Goal: Task Accomplishment & Management: Complete application form

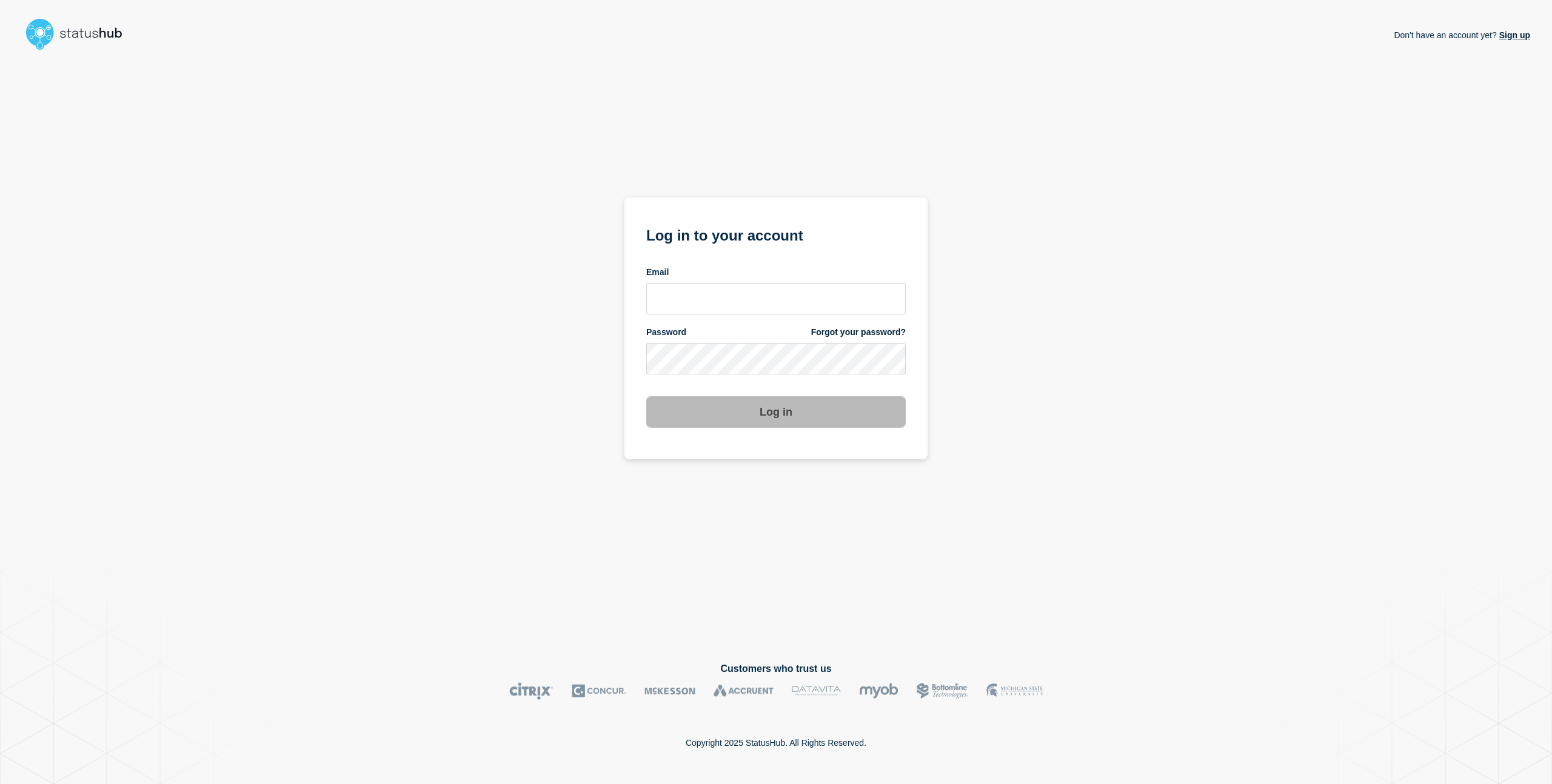
click at [0, 783] on com-1password-button at bounding box center [0, 784] width 0 height 0
type input "[EMAIL_ADDRESS][DOMAIN_NAME]"
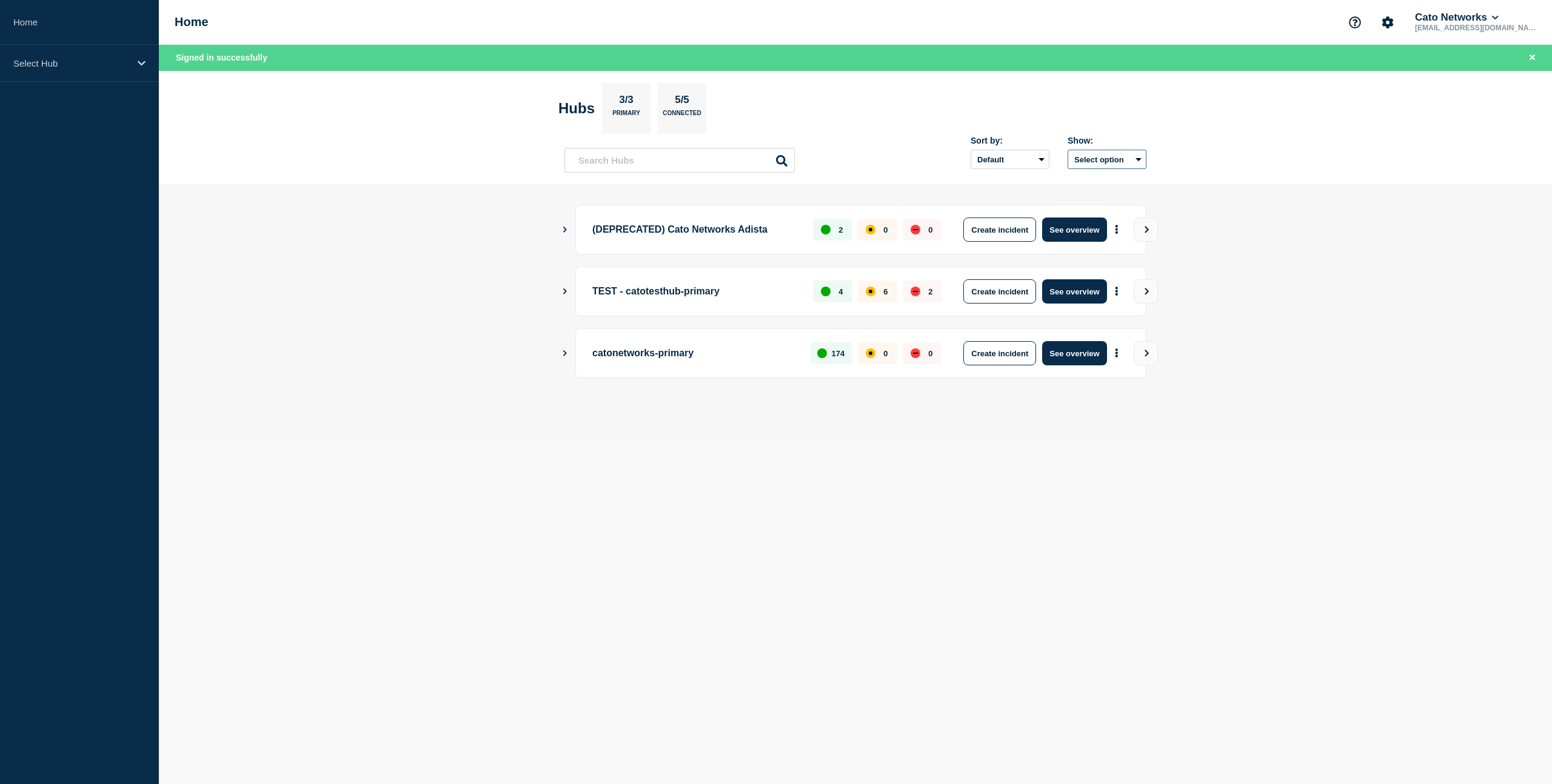
click at [1099, 159] on button "Select option" at bounding box center [1107, 159] width 79 height 20
click at [1029, 115] on section "Hubs 3/3 Primary 5/5 Connected" at bounding box center [856, 108] width 594 height 51
click at [1008, 355] on button "Create incident" at bounding box center [1000, 353] width 73 height 24
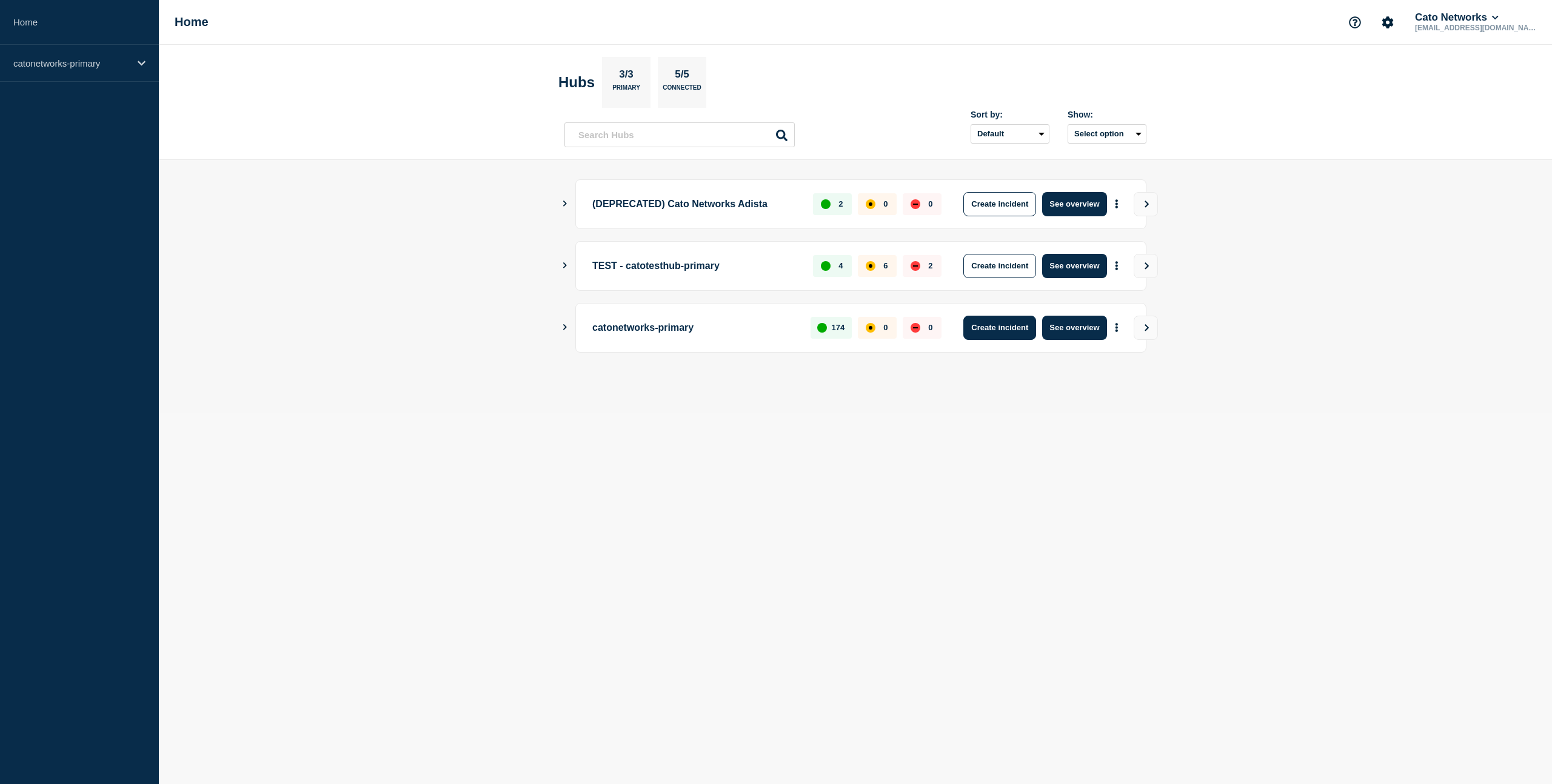
click at [984, 331] on button "Create incident" at bounding box center [1000, 327] width 73 height 24
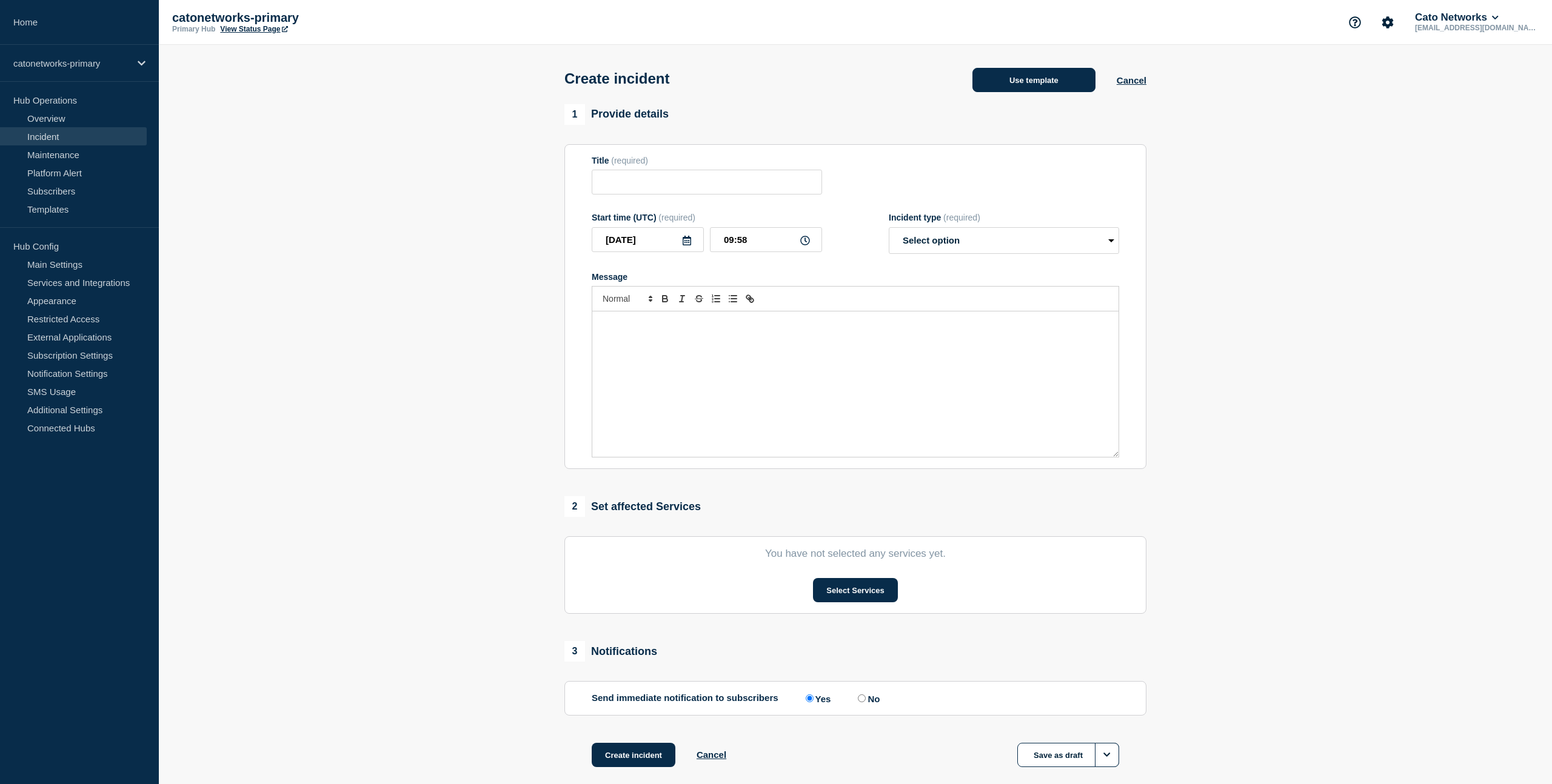
click at [1017, 85] on button "Use template" at bounding box center [1034, 79] width 123 height 24
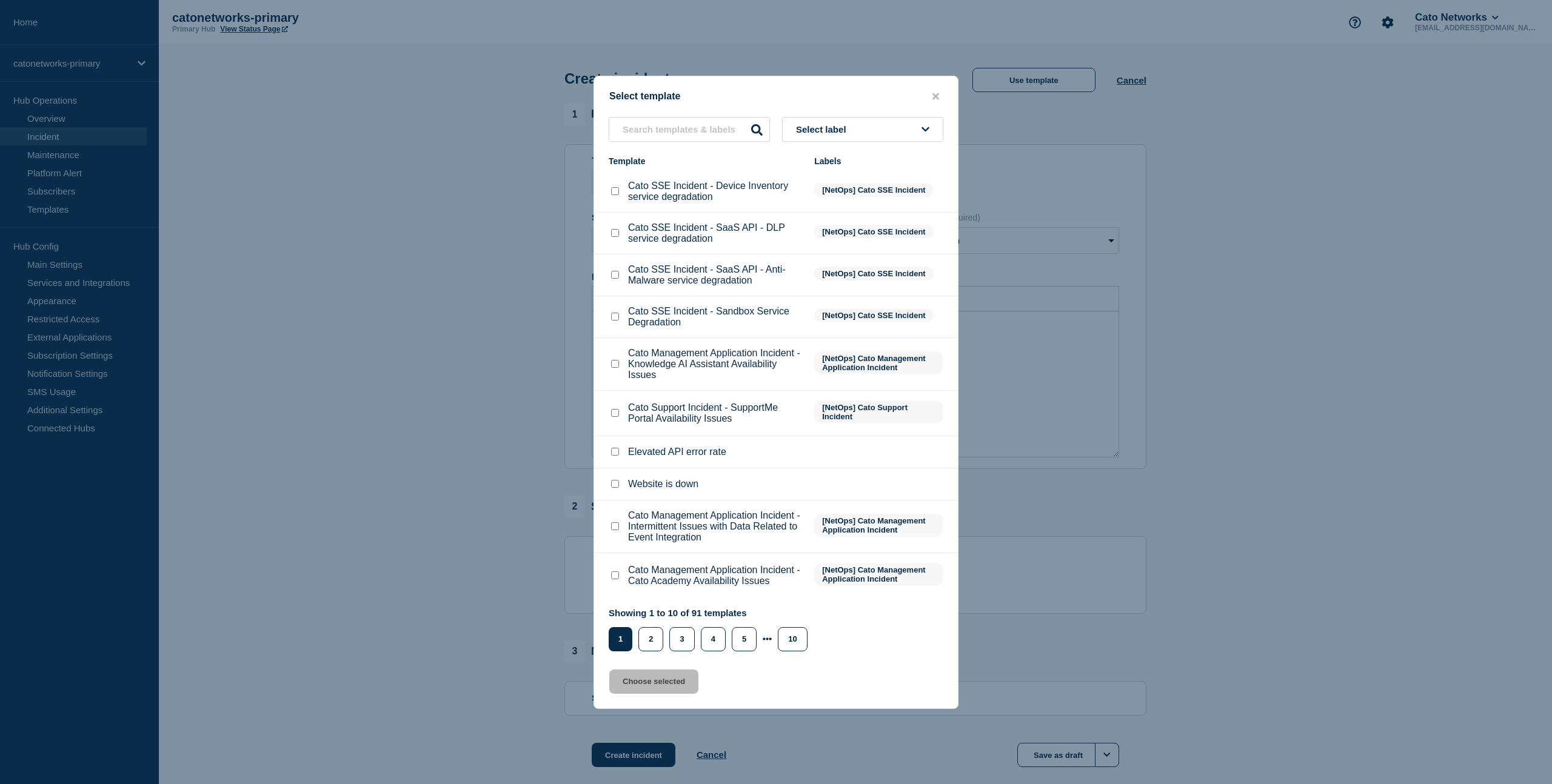
click at [854, 117] on button "Select label" at bounding box center [862, 129] width 161 height 25
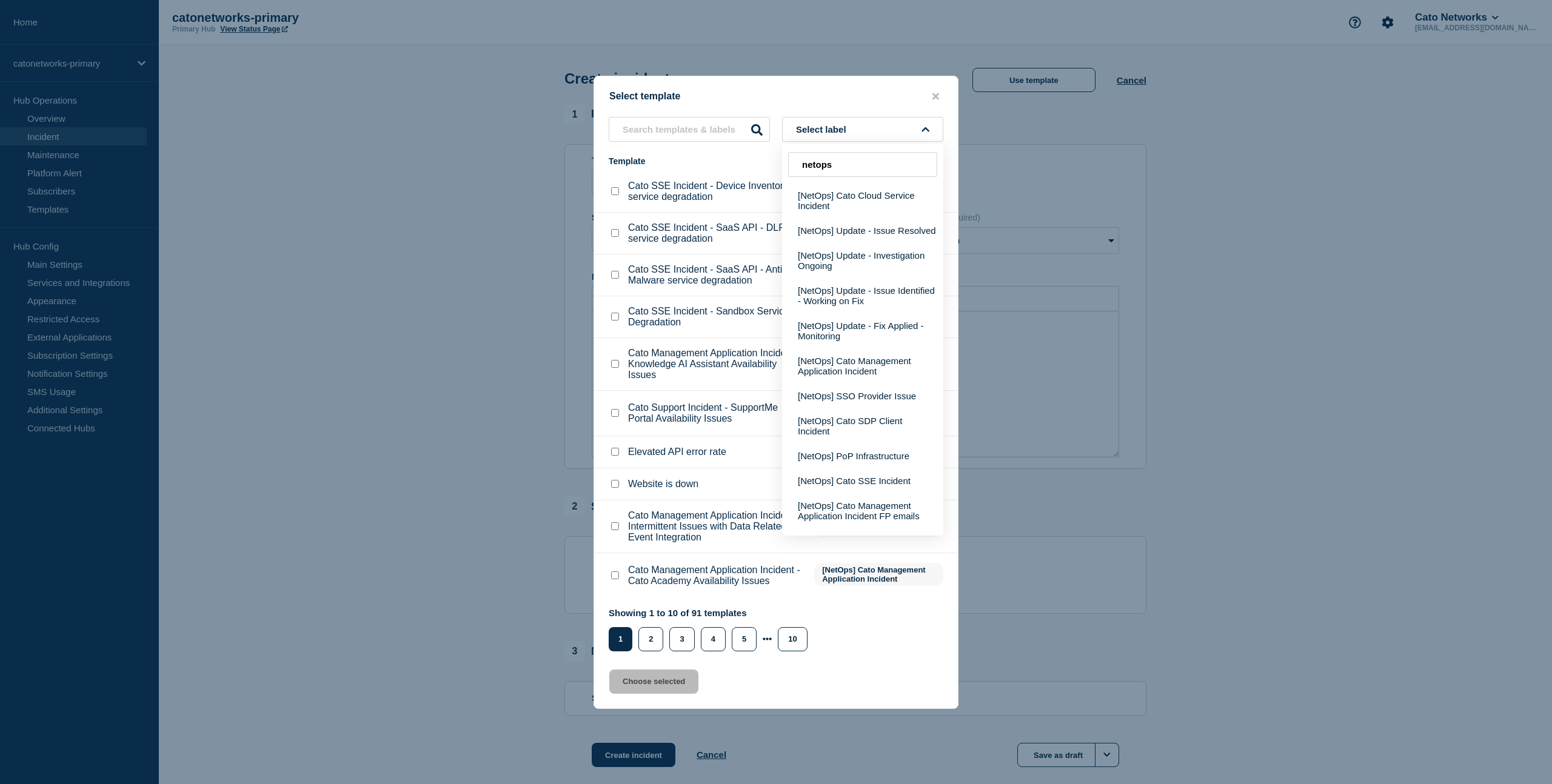
type input "netops"
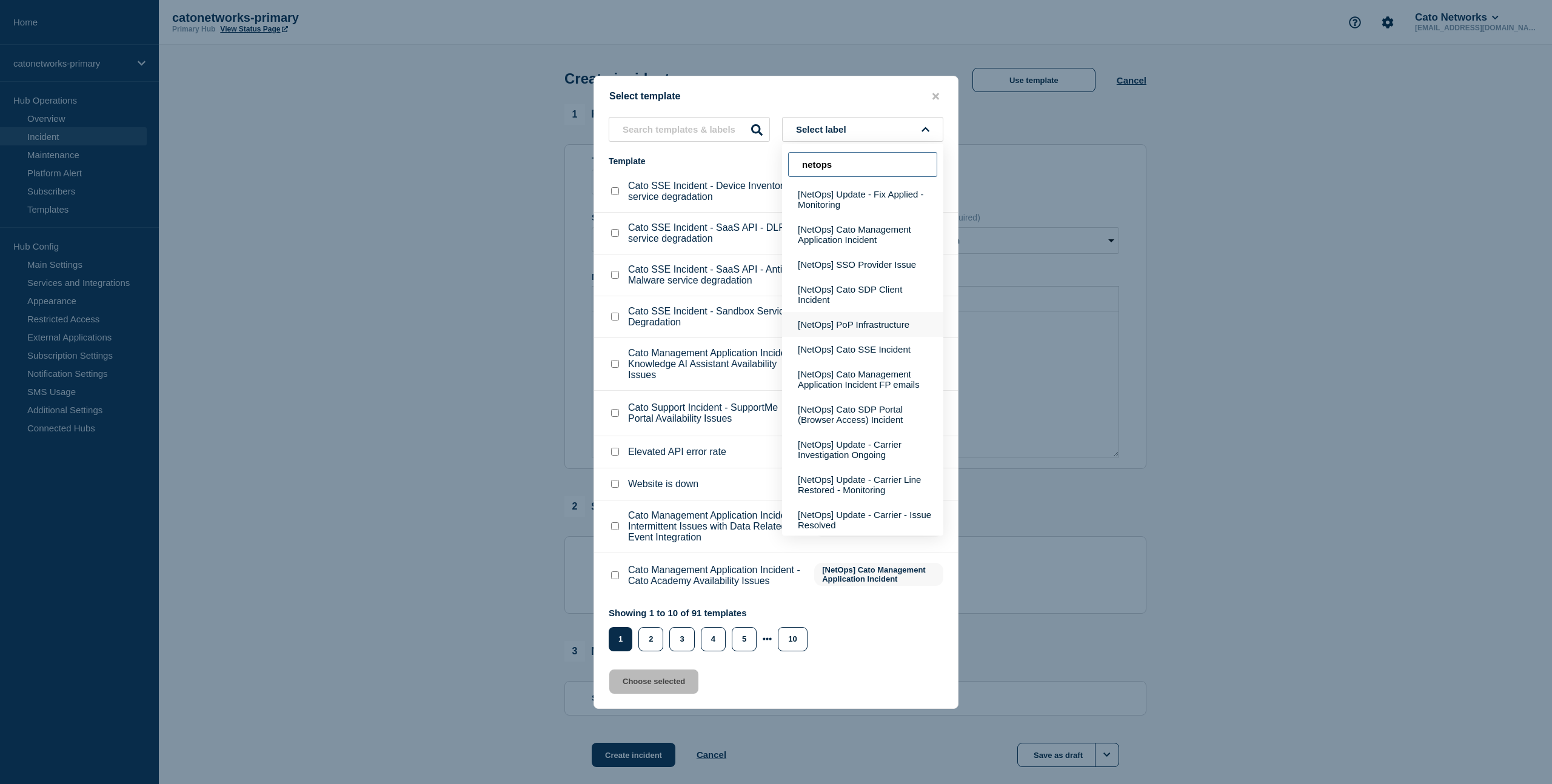
scroll to position [137, 0]
click at [853, 324] on button "[NetOps] PoP Infrastructure" at bounding box center [862, 319] width 161 height 25
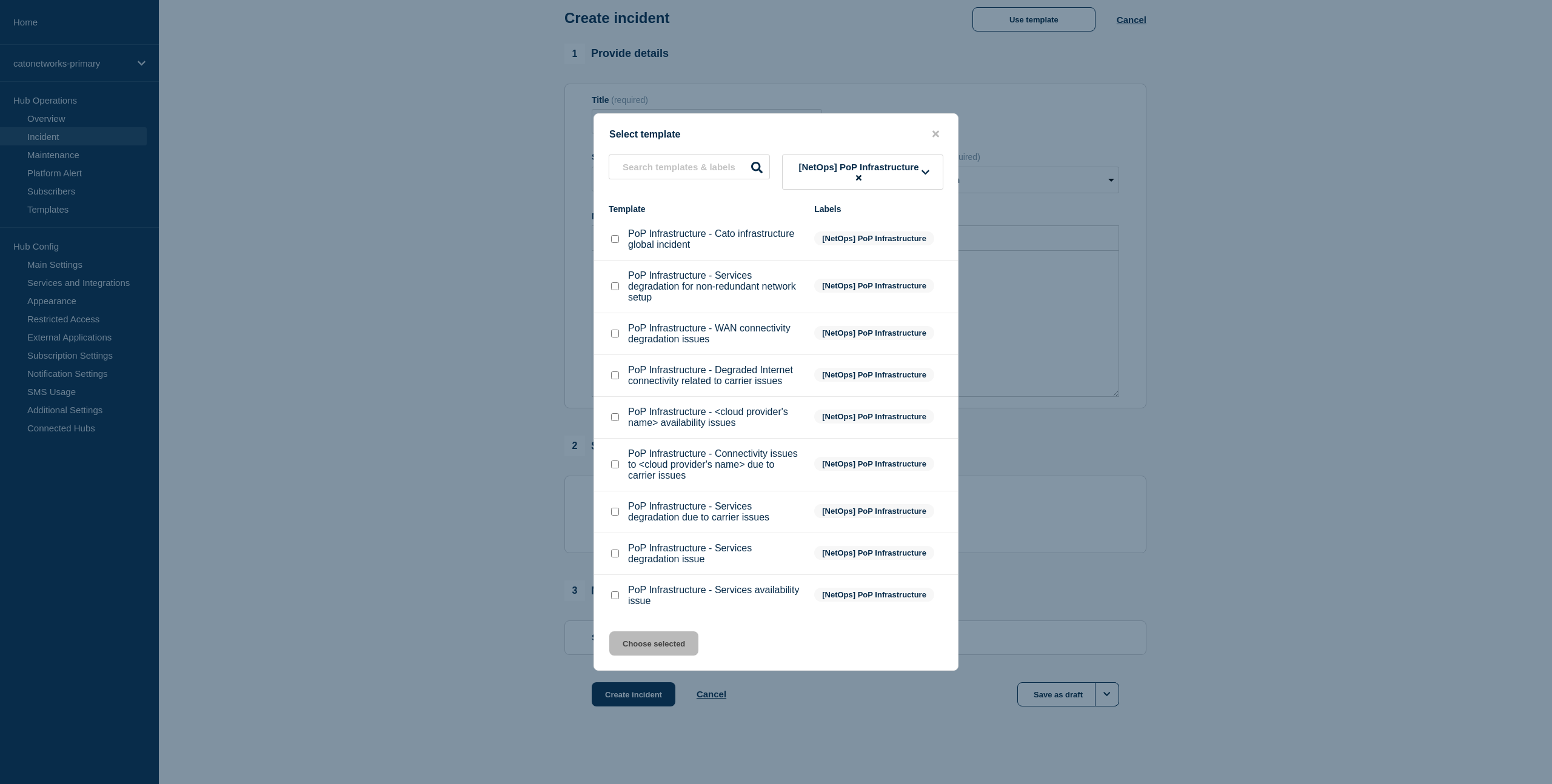
scroll to position [75, 0]
click at [615, 600] on input "PoP Infrastructure - Services availability issue checkbox" at bounding box center [615, 595] width 8 height 8
checkbox input "true"
click at [672, 655] on button "Choose selected" at bounding box center [653, 643] width 89 height 24
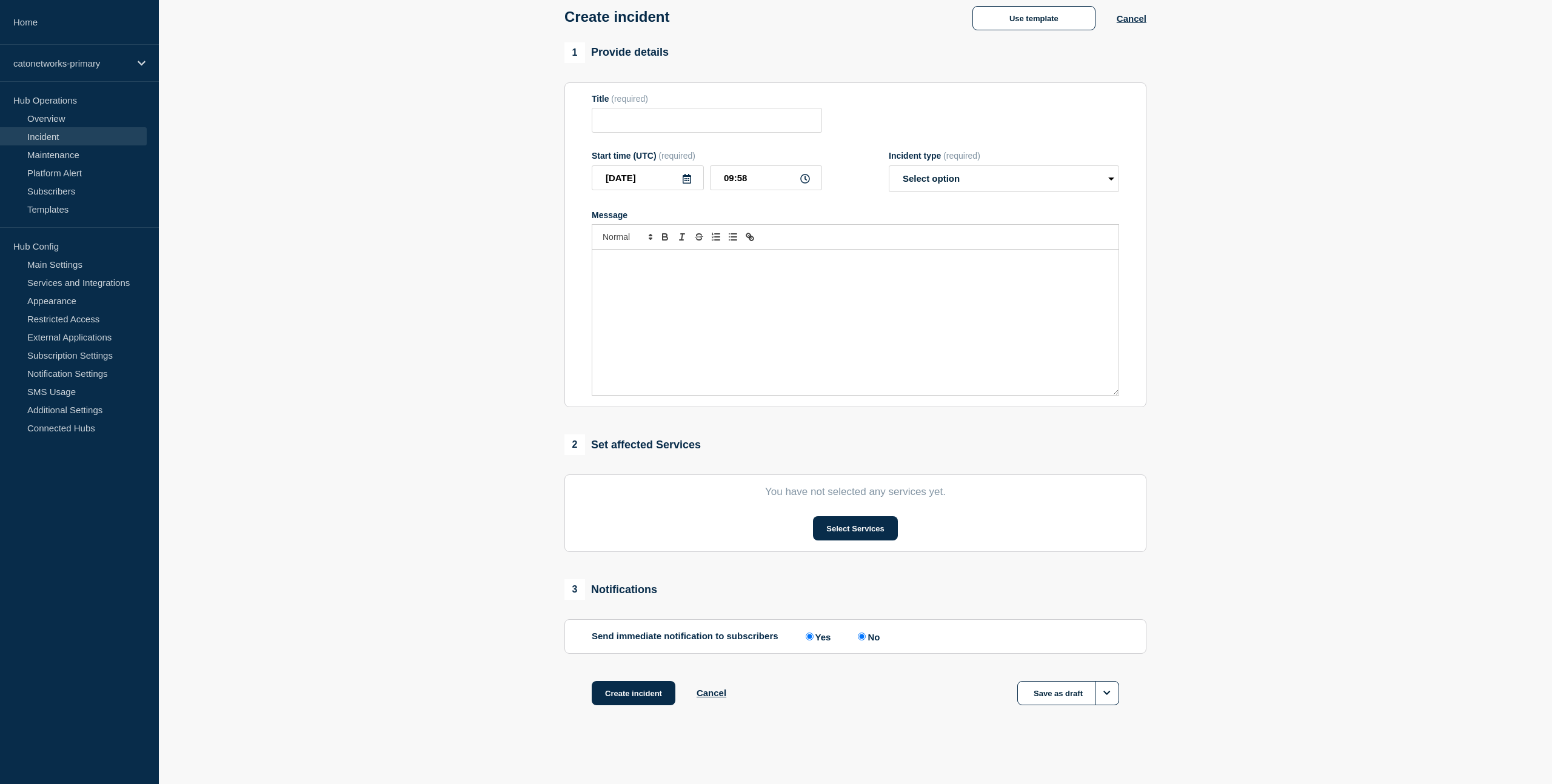
type input "PoP Infrastructure - Services availability issue"
select select "investigating"
radio input "false"
radio input "true"
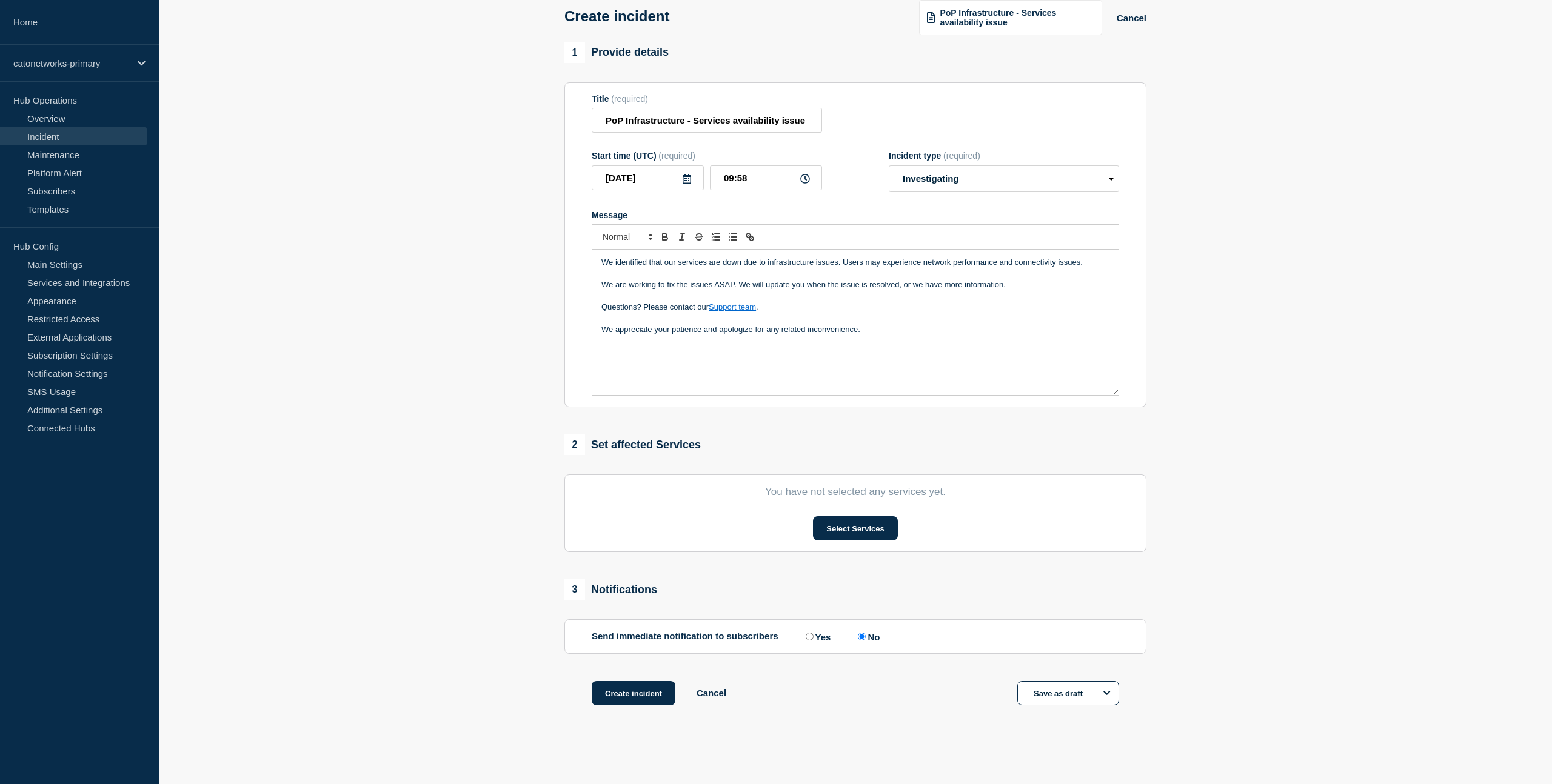
scroll to position [77, 0]
click at [757, 174] on input "09:58" at bounding box center [766, 178] width 112 height 25
type input "09:02"
click at [890, 341] on div "We identified that our services are down due to infrastructure issues. Users ma…" at bounding box center [855, 322] width 526 height 146
click at [640, 354] on div "We identified that our services are down due to infrastructure issues. Users ma…" at bounding box center [855, 322] width 526 height 146
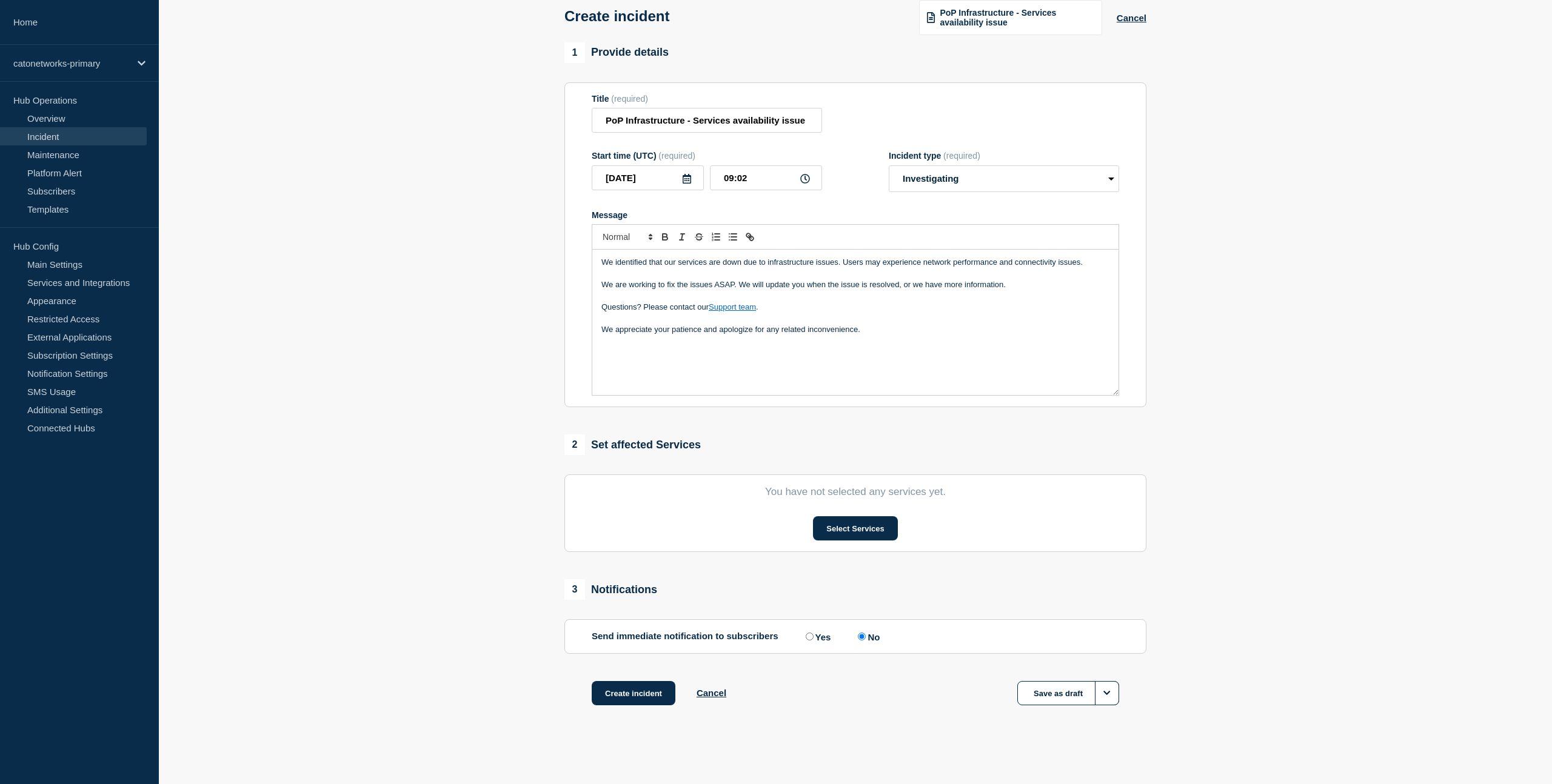
click at [632, 379] on div "We identified that our services are down due to infrastructure issues. Users ma…" at bounding box center [855, 322] width 526 height 146
click at [630, 373] on div "We identified that our services are down due to infrastructure issues. Users ma…" at bounding box center [855, 322] width 526 height 146
click at [683, 347] on p "Message" at bounding box center [856, 352] width 508 height 11
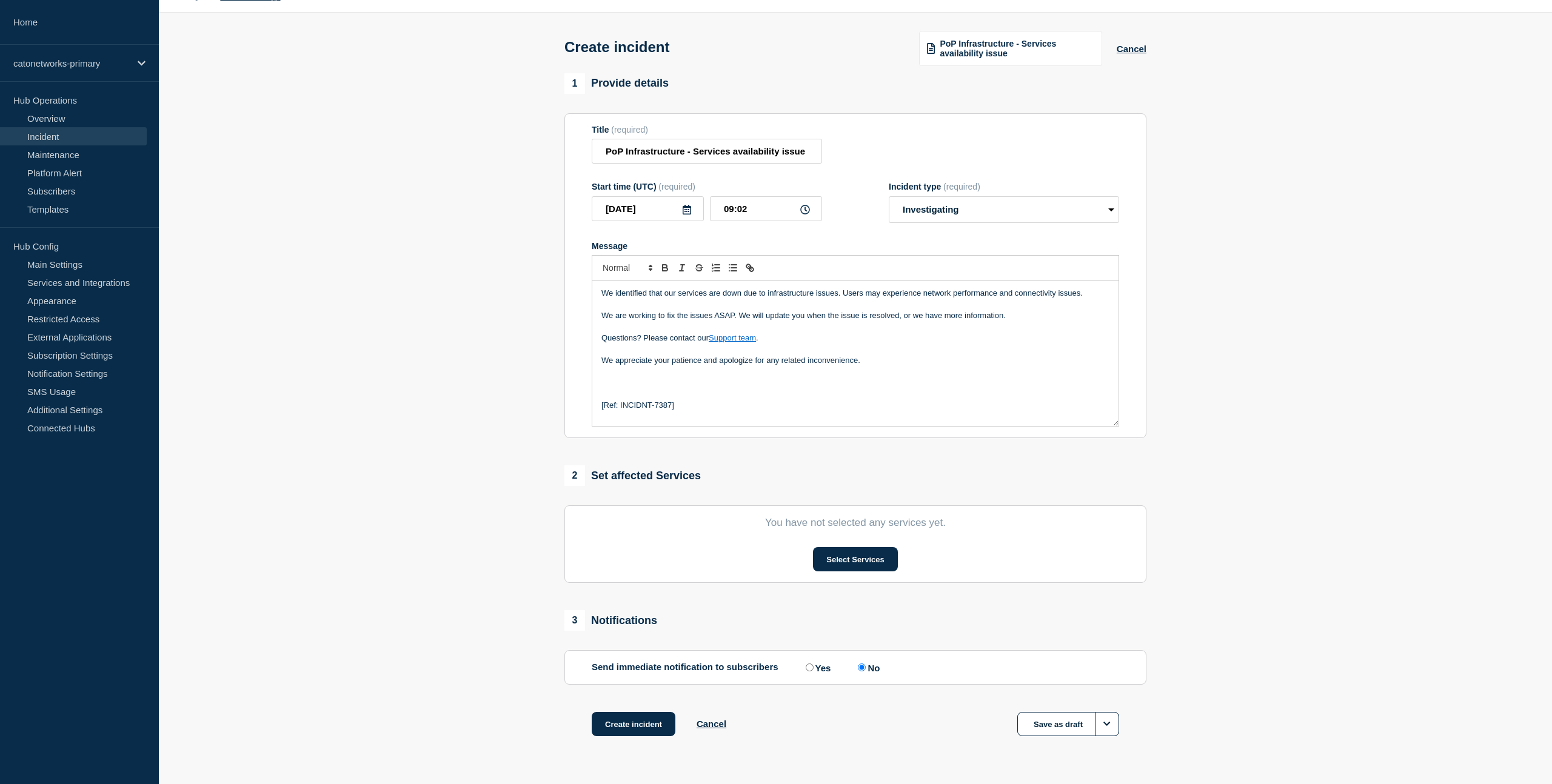
scroll to position [31, 0]
click at [981, 55] on span "PoP Infrastructure - Services availability issue" at bounding box center [1017, 50] width 154 height 20
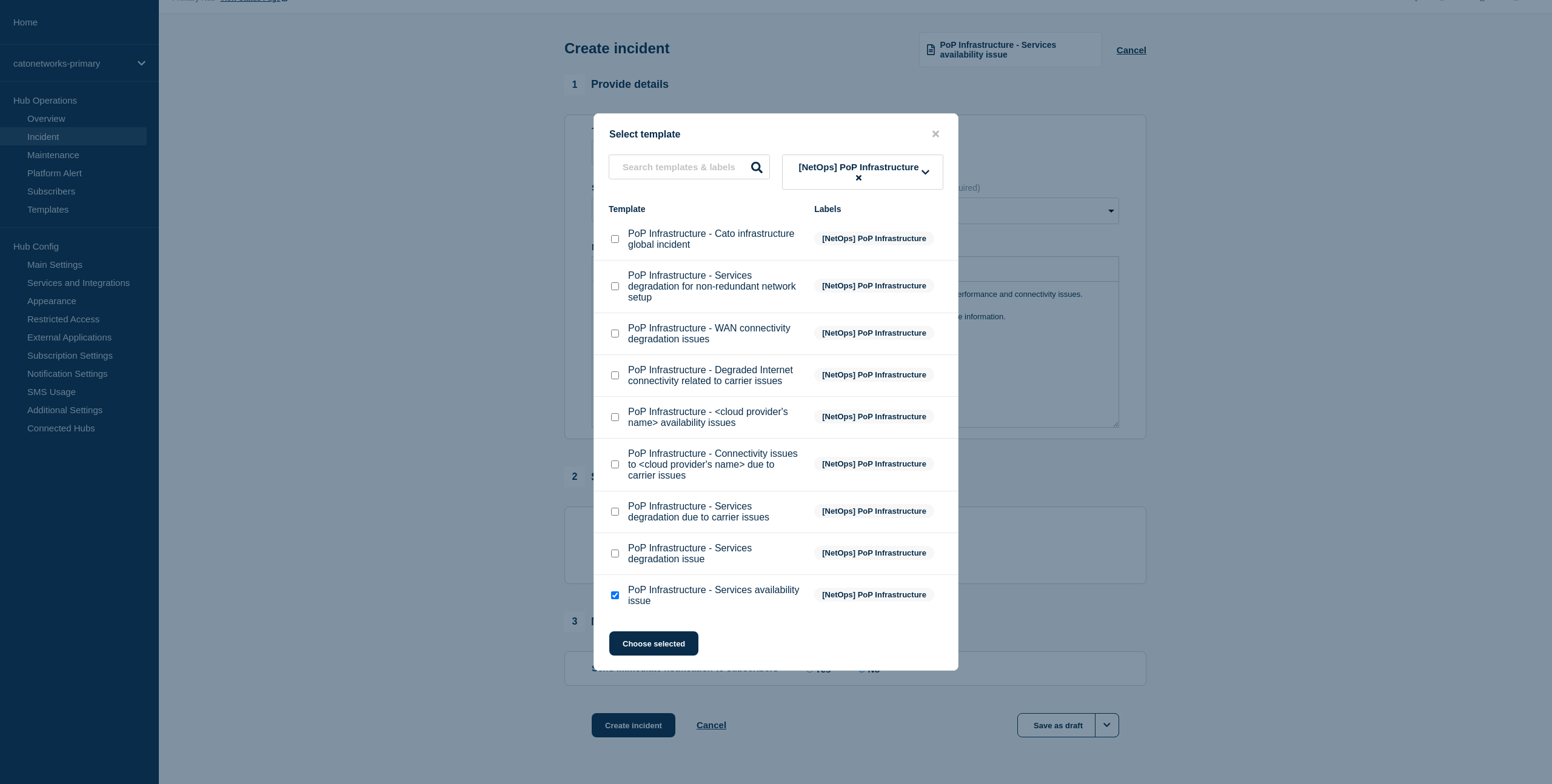
click at [615, 600] on input "PoP Infrastructure - Services availability issue checkbox" at bounding box center [615, 595] width 8 height 8
checkbox input "false"
click at [621, 523] on div "PoP Infrastructure - Services degradation due to carrier issues" at bounding box center [706, 512] width 193 height 22
click at [620, 518] on div at bounding box center [615, 512] width 12 height 12
click at [615, 516] on input "PoP Infrastructure - Services degradation due to carrier issues checkbox" at bounding box center [615, 512] width 8 height 8
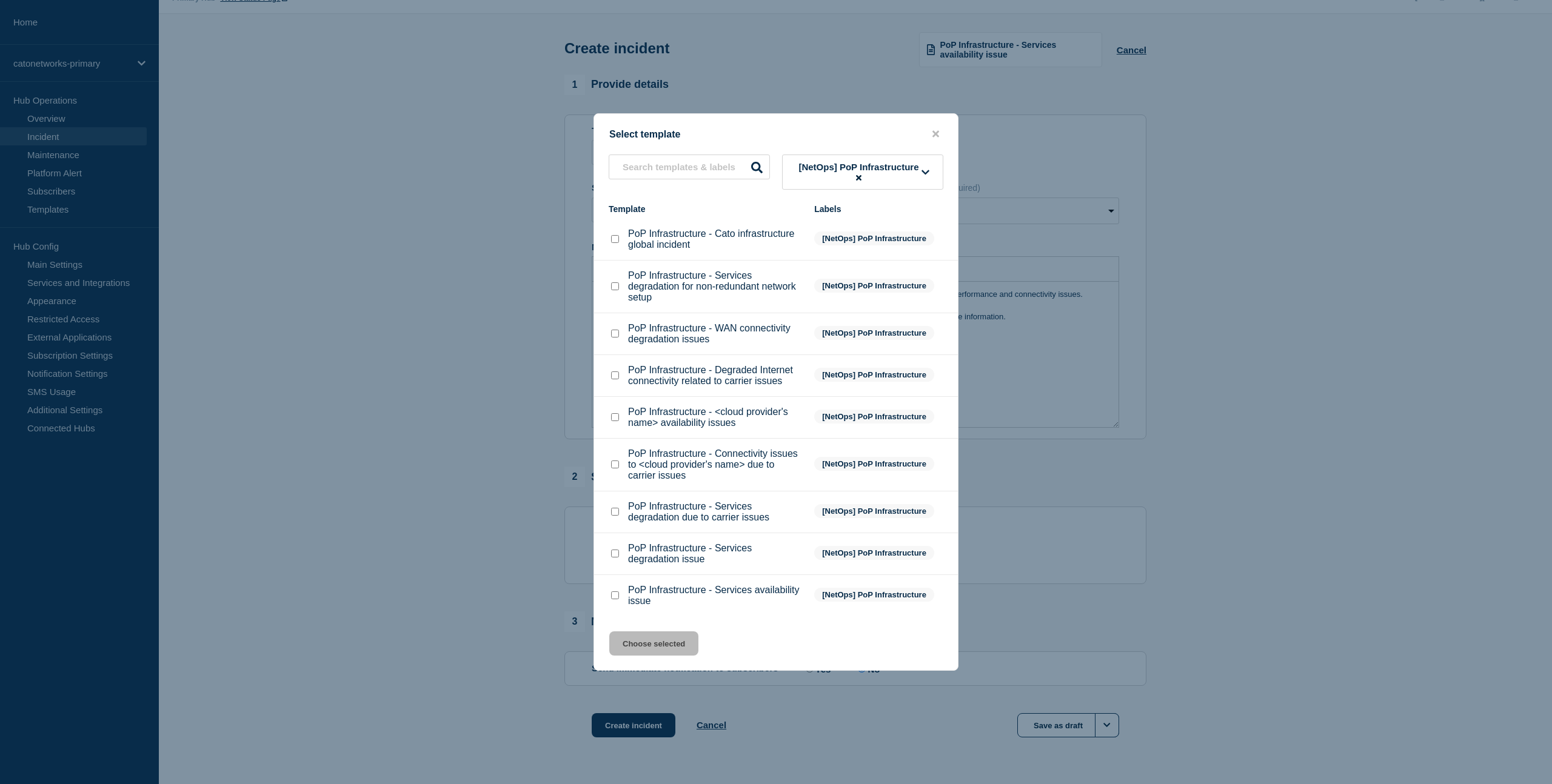
checkbox input "true"
click at [671, 655] on button "Choose selected" at bounding box center [653, 643] width 89 height 24
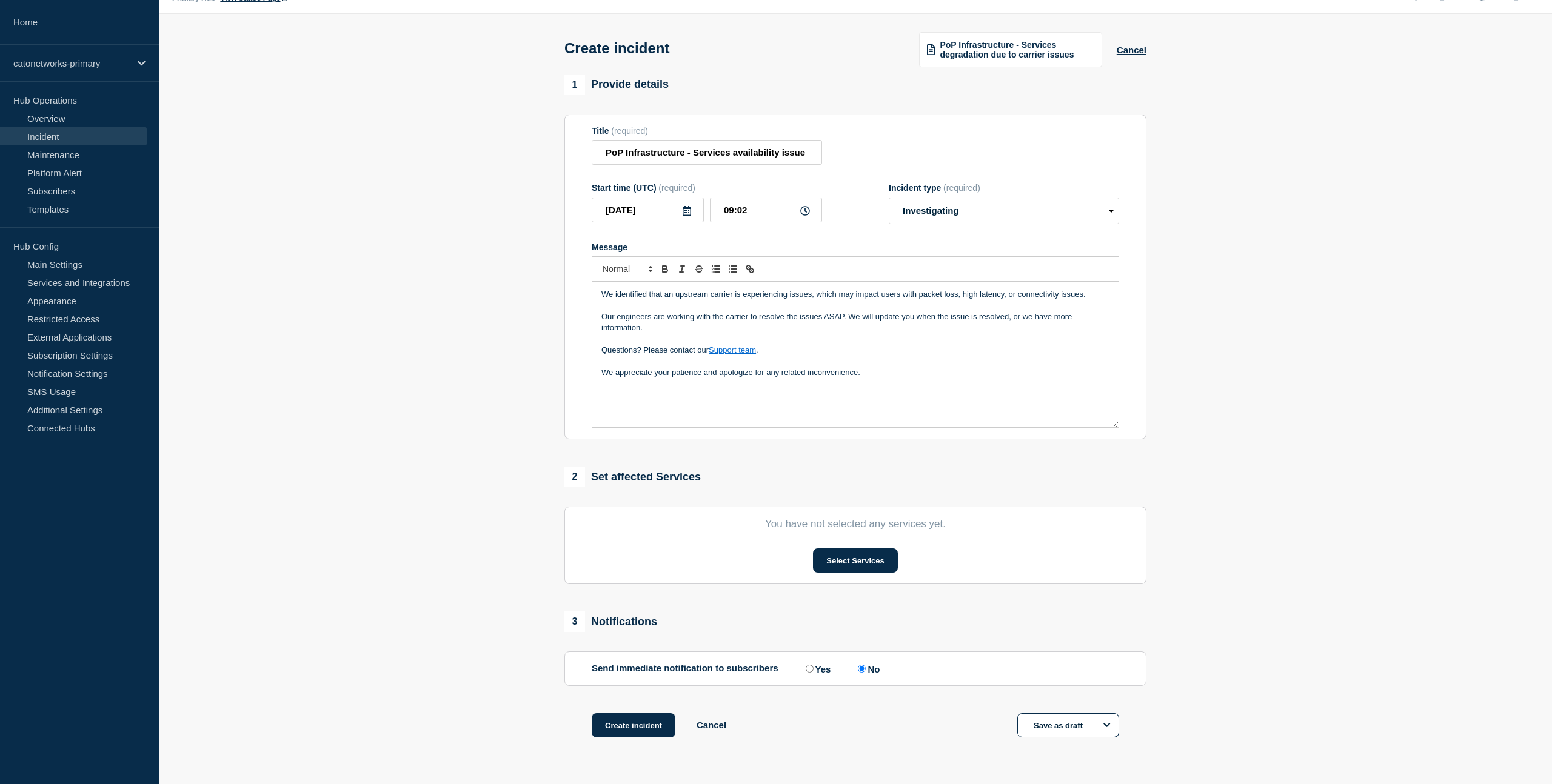
click at [843, 405] on div "We identified that an upstream carrier is experiencing issues, which may impact…" at bounding box center [855, 354] width 526 height 146
click at [824, 405] on div "We identified that an upstream carrier is experiencing issues, which may impact…" at bounding box center [855, 354] width 526 height 146
click at [851, 569] on button "Select Services" at bounding box center [855, 560] width 84 height 24
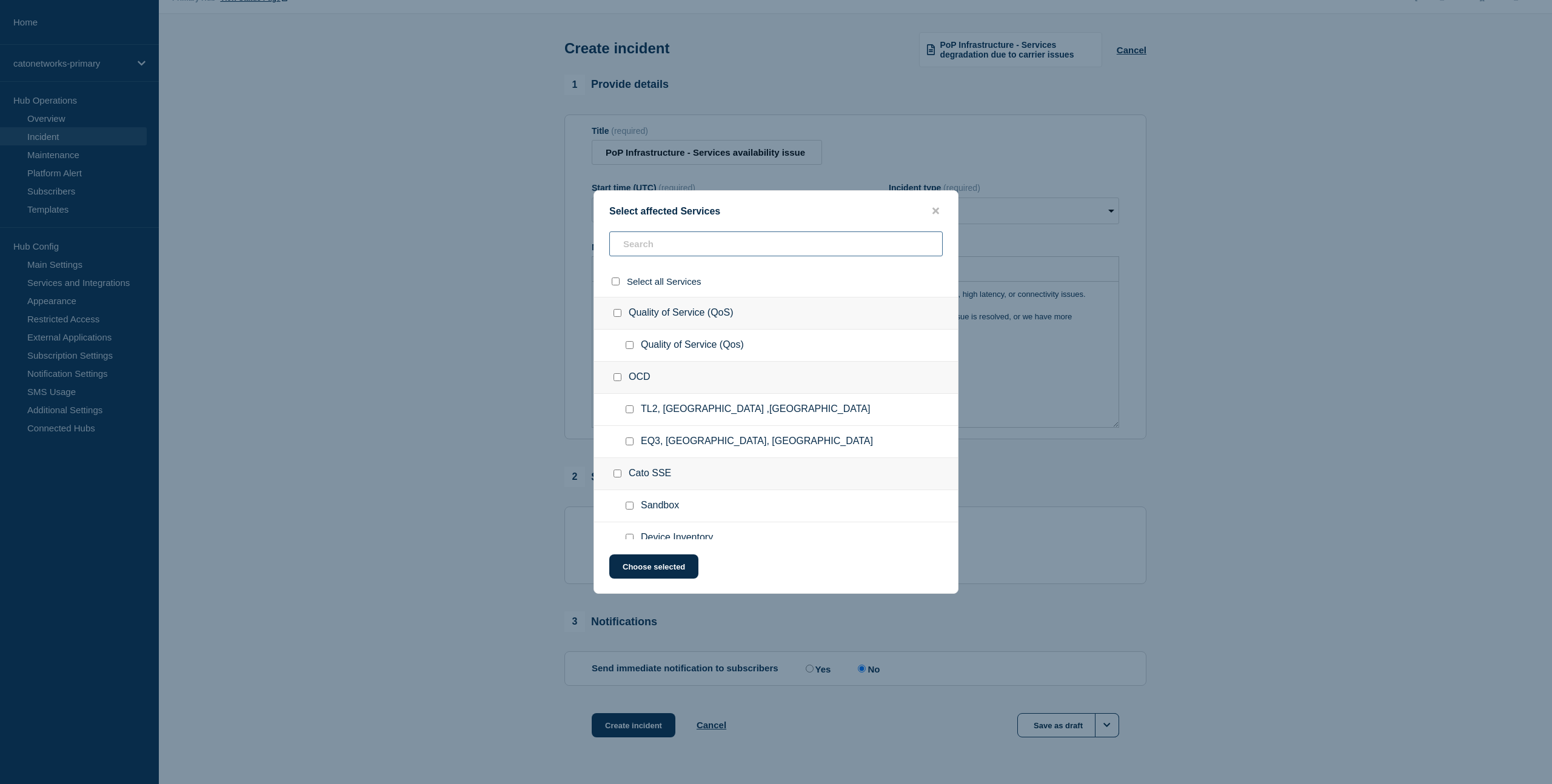
click at [651, 247] on input "text" at bounding box center [776, 244] width 333 height 25
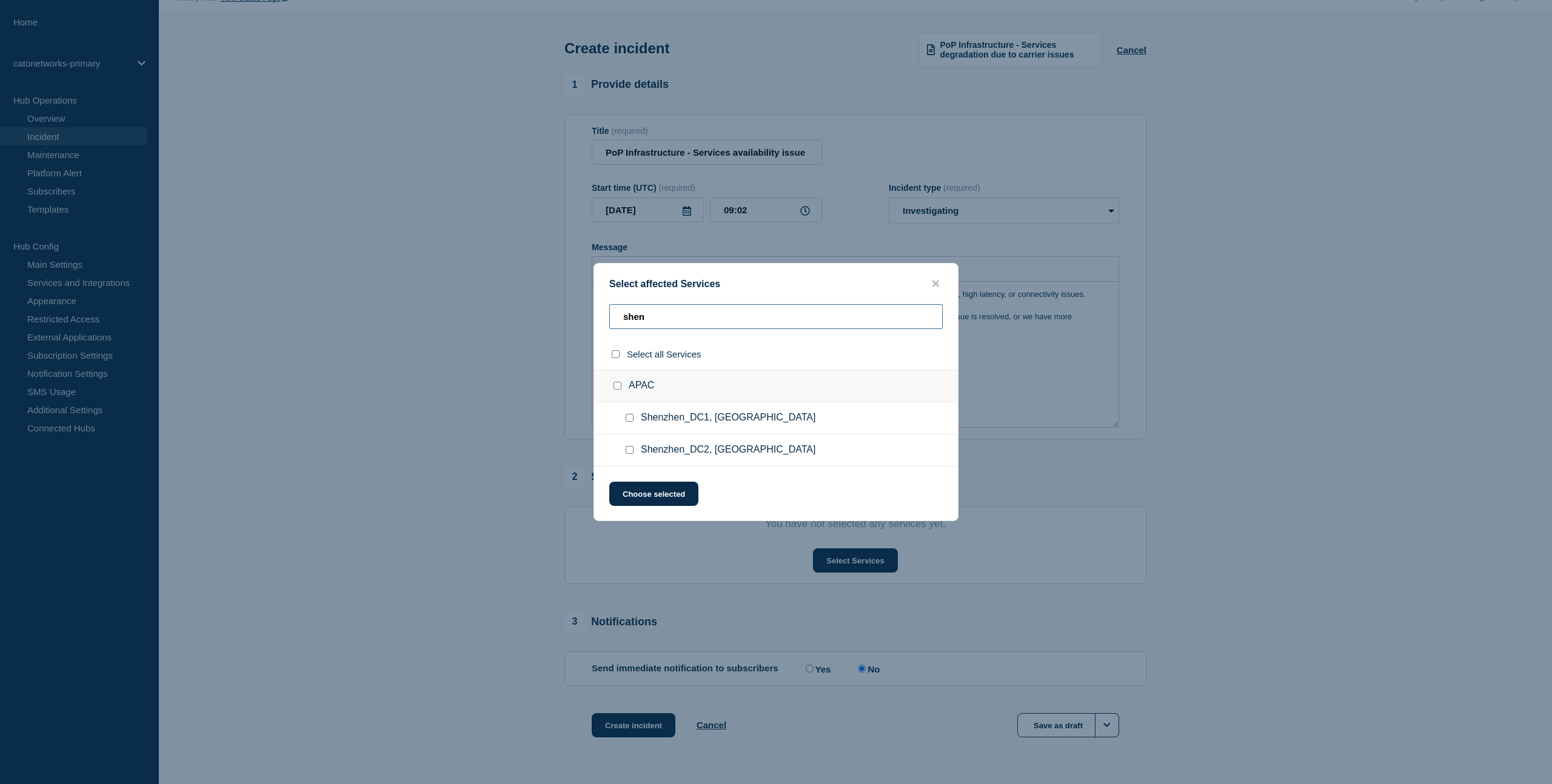
type input "shen"
click at [632, 452] on input "Shenzhen_DC2, China checkbox" at bounding box center [629, 449] width 8 height 8
checkbox input "true"
click at [655, 499] on button "Choose selected" at bounding box center [653, 494] width 89 height 24
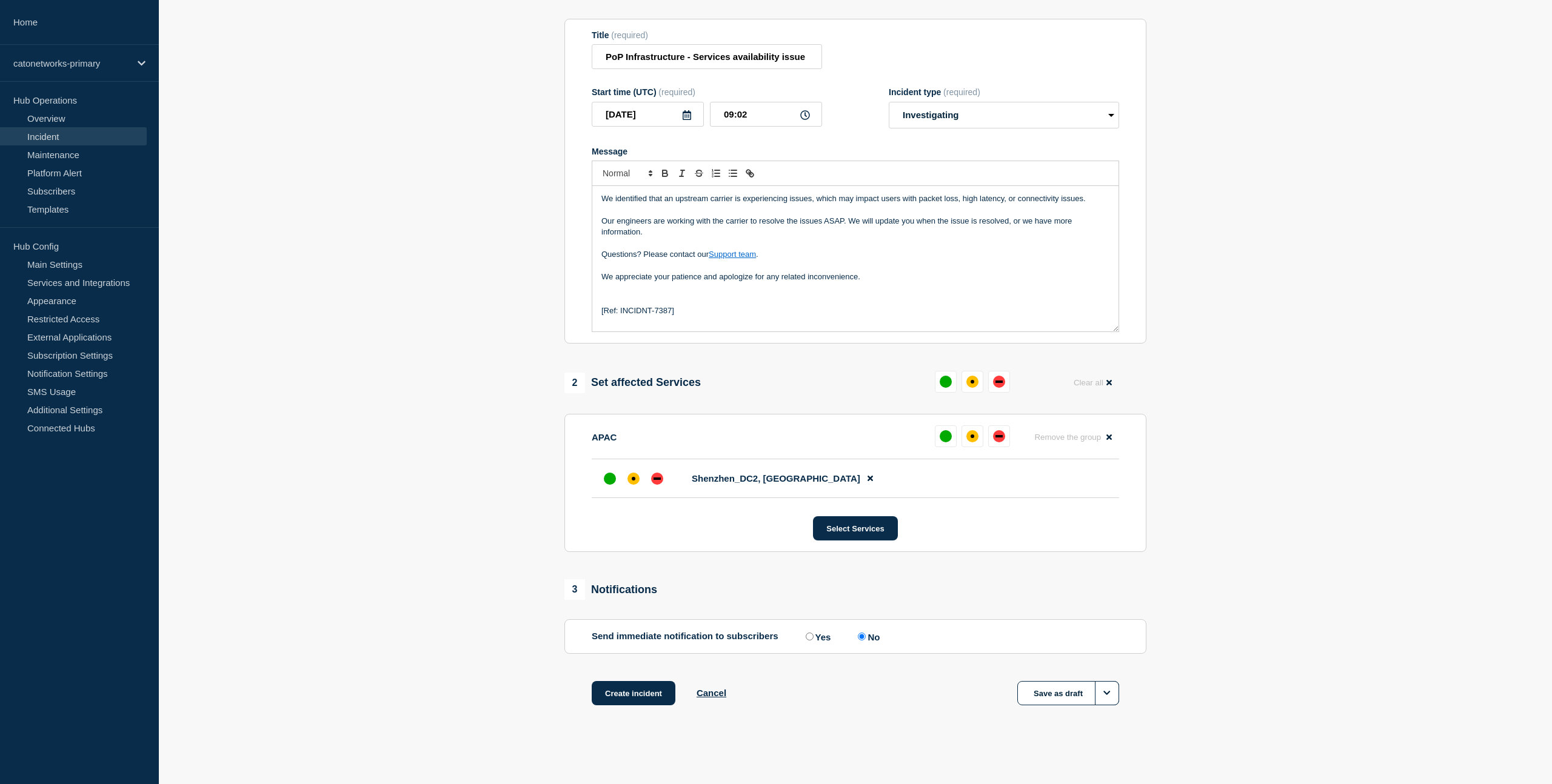
scroll to position [145, 0]
click at [806, 636] on input "Yes" at bounding box center [810, 636] width 8 height 8
radio input "true"
radio input "false"
click at [645, 697] on button "Create incident" at bounding box center [634, 693] width 84 height 24
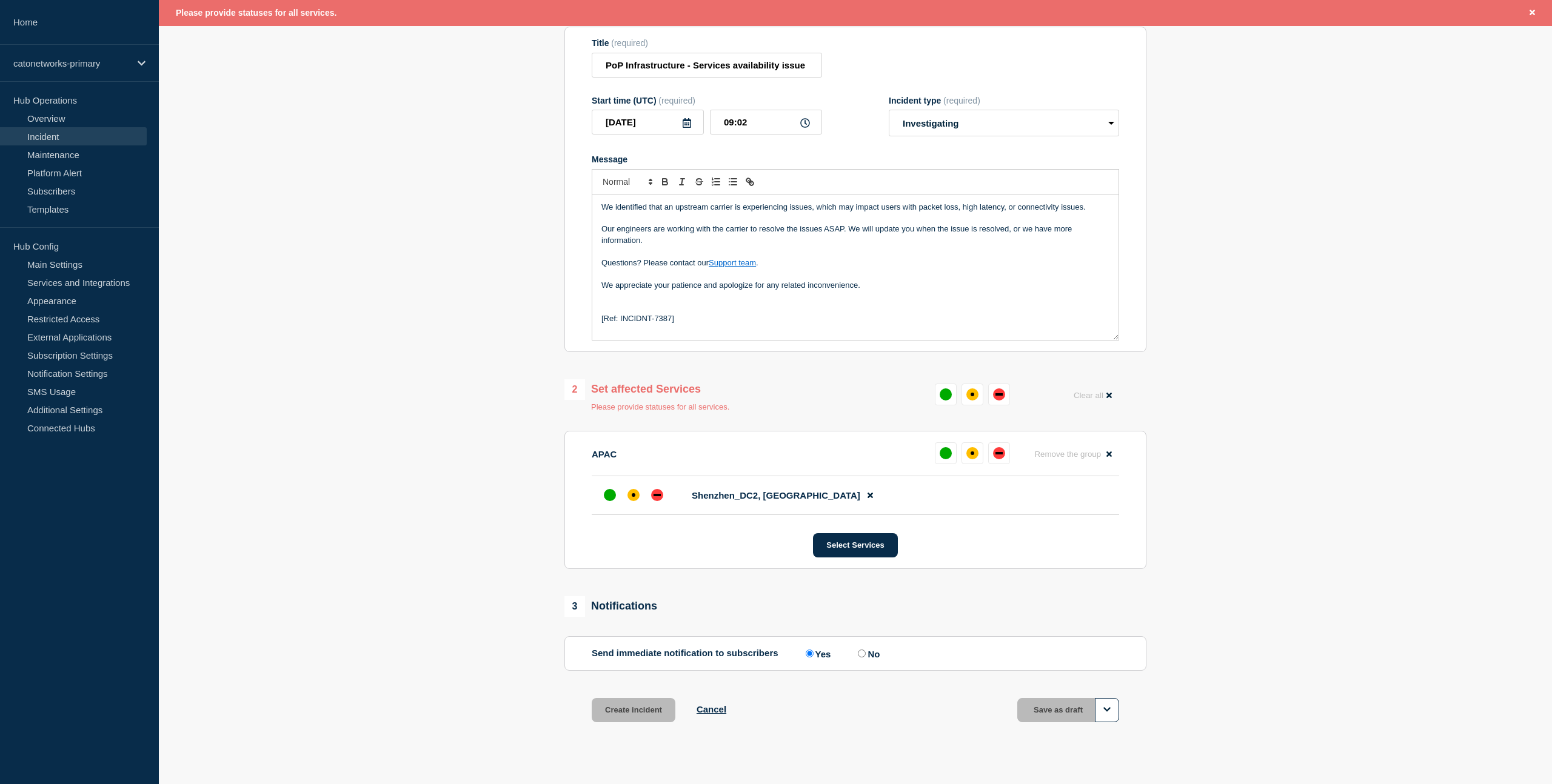
scroll to position [170, 0]
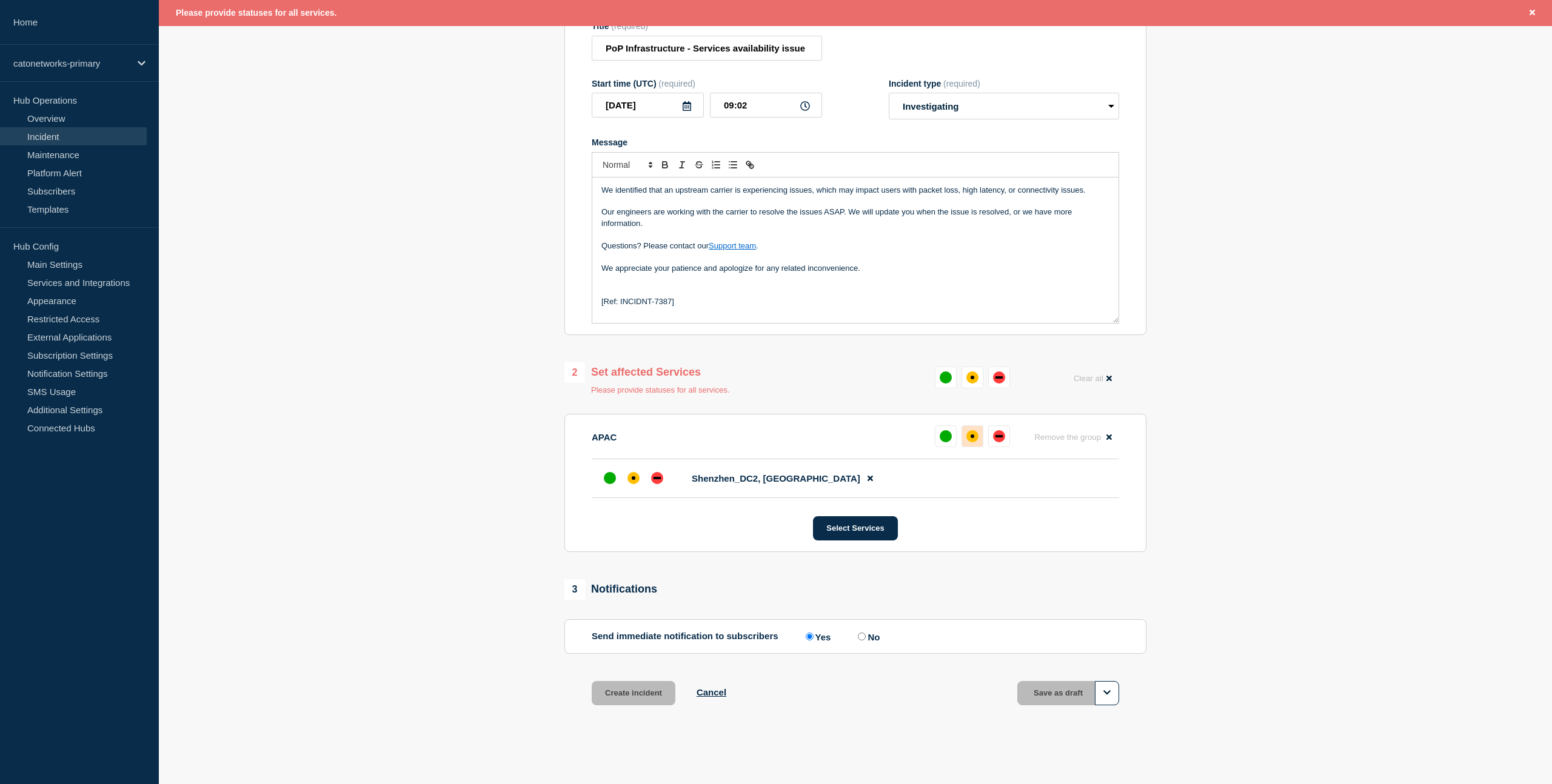
click at [974, 442] on div "affected" at bounding box center [973, 437] width 12 height 12
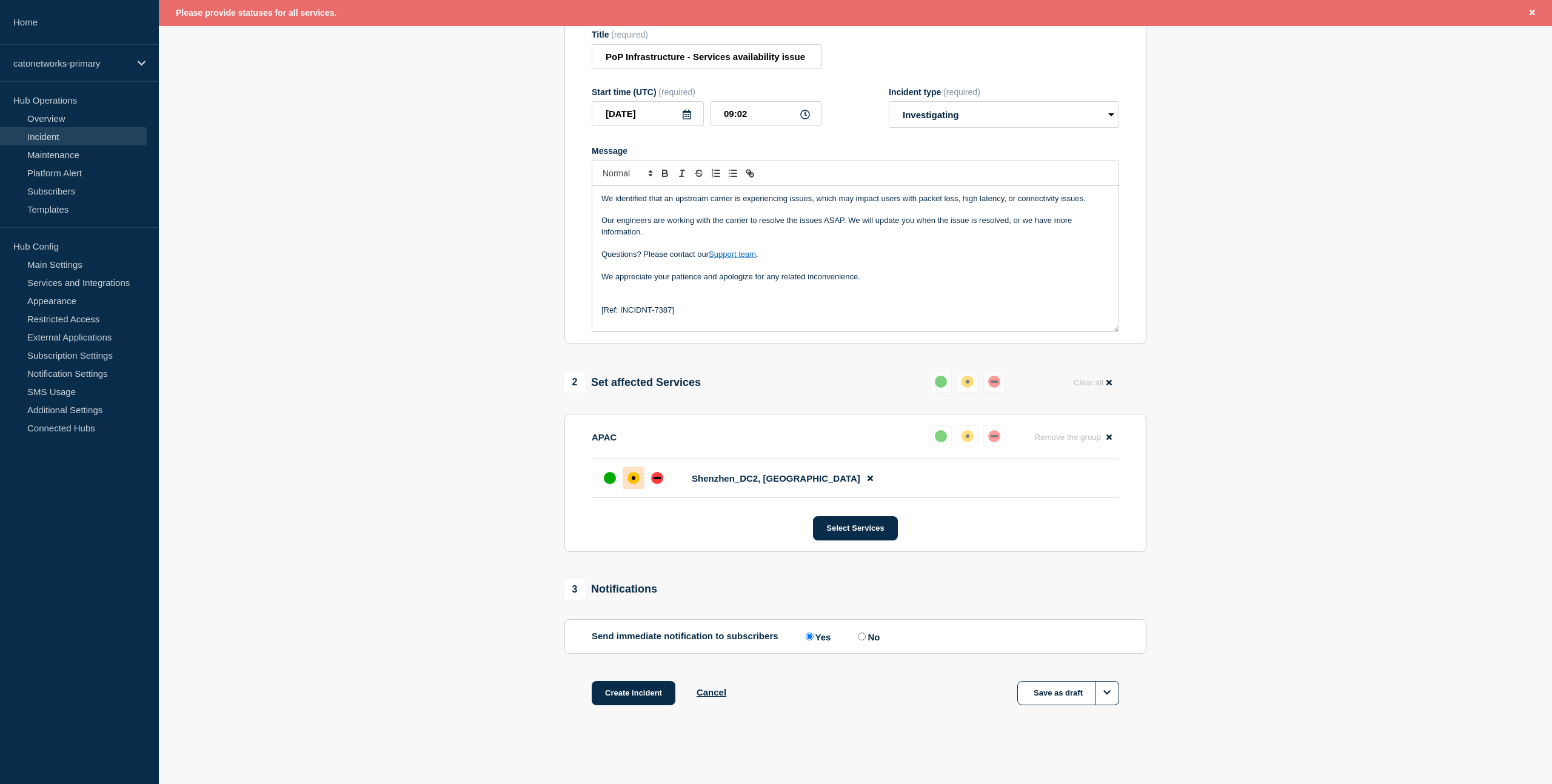
scroll to position [170, 0]
click at [639, 697] on button "Create incident" at bounding box center [634, 693] width 84 height 24
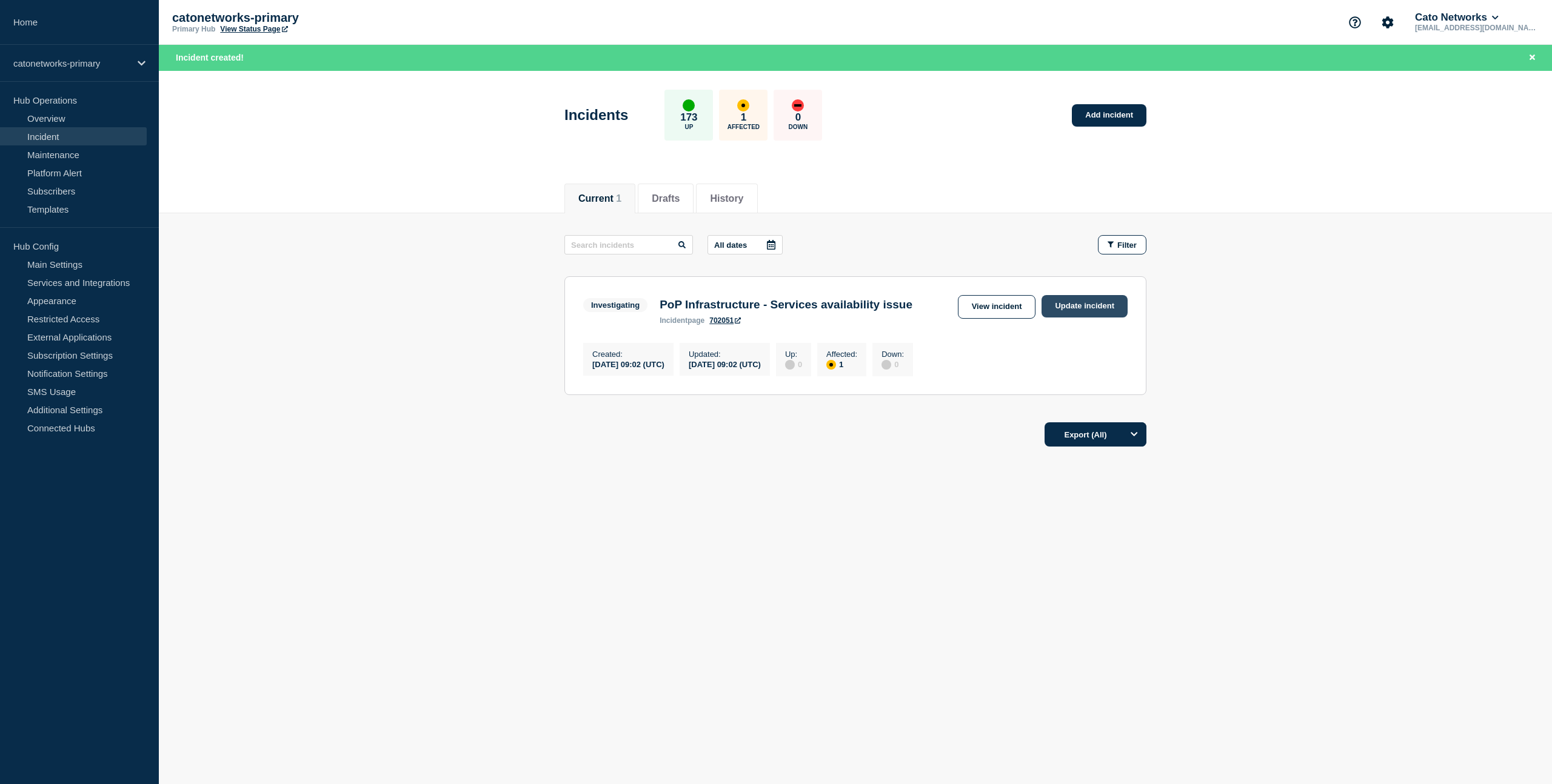
click at [1069, 311] on link "Update incident" at bounding box center [1084, 306] width 86 height 22
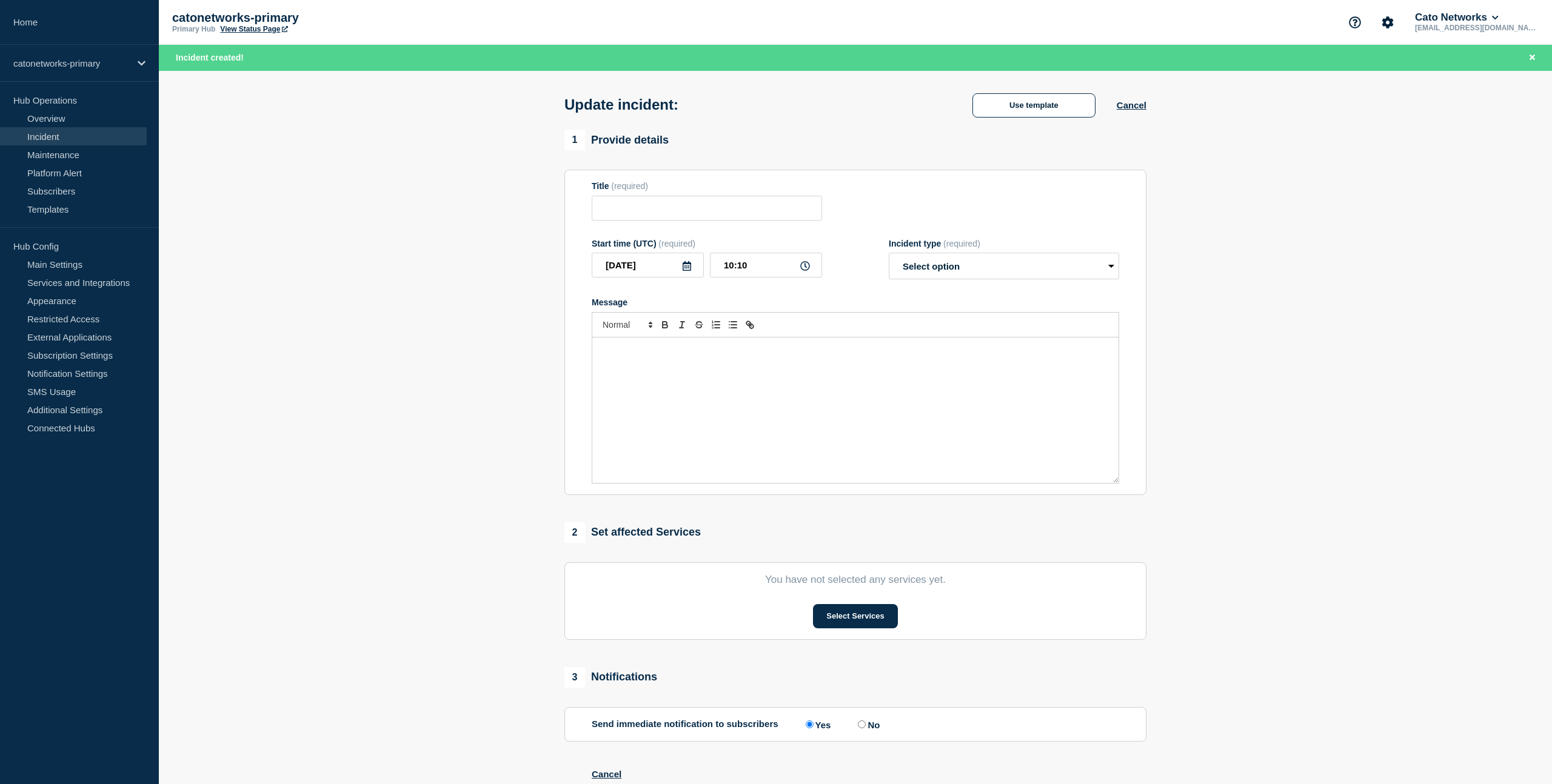
type input "PoP Infrastructure - Services availability issue"
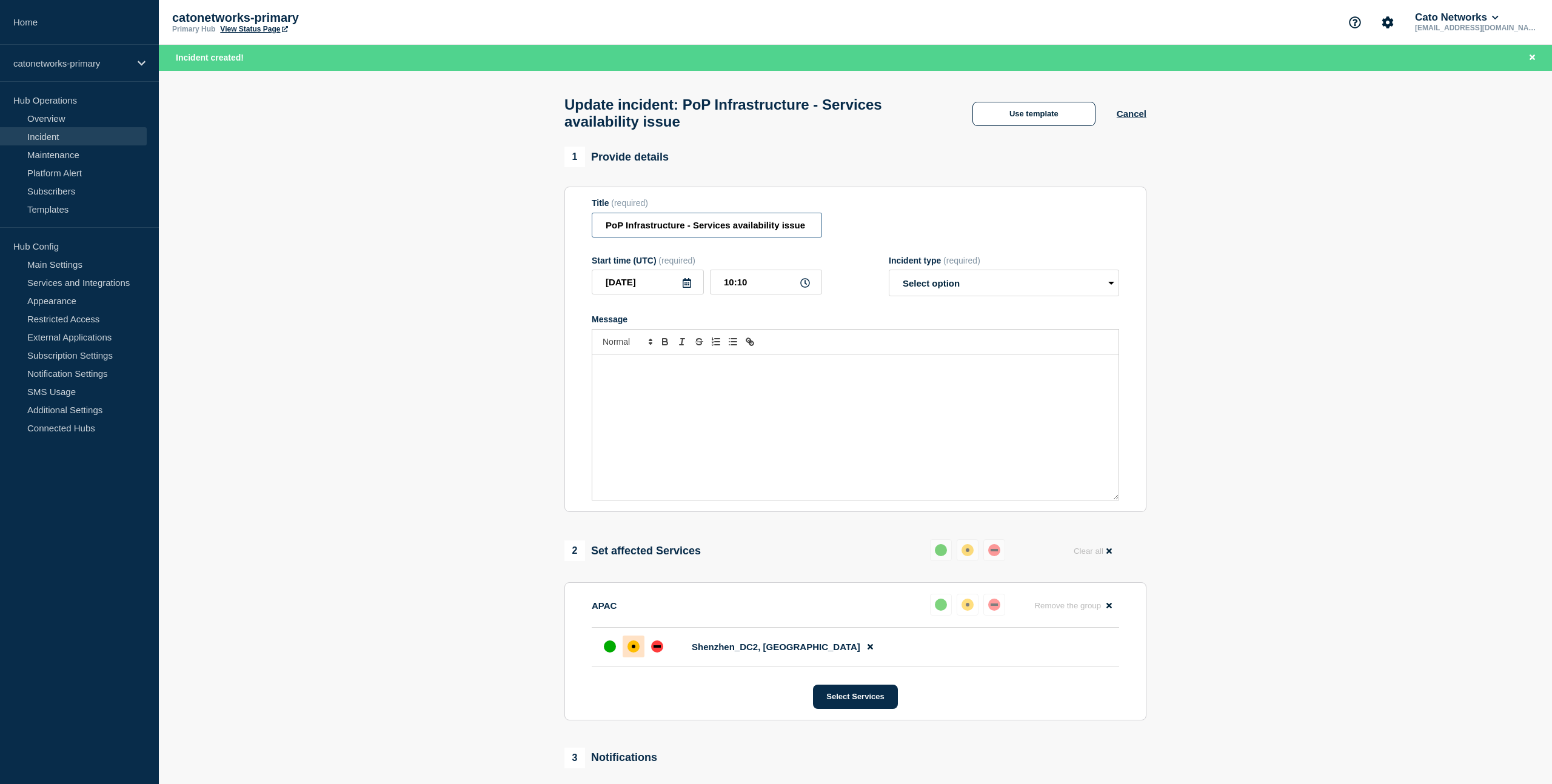
click at [802, 232] on input "PoP Infrastructure - Services availability issue" at bounding box center [707, 225] width 231 height 25
click at [1029, 108] on button "Use template" at bounding box center [1034, 114] width 123 height 24
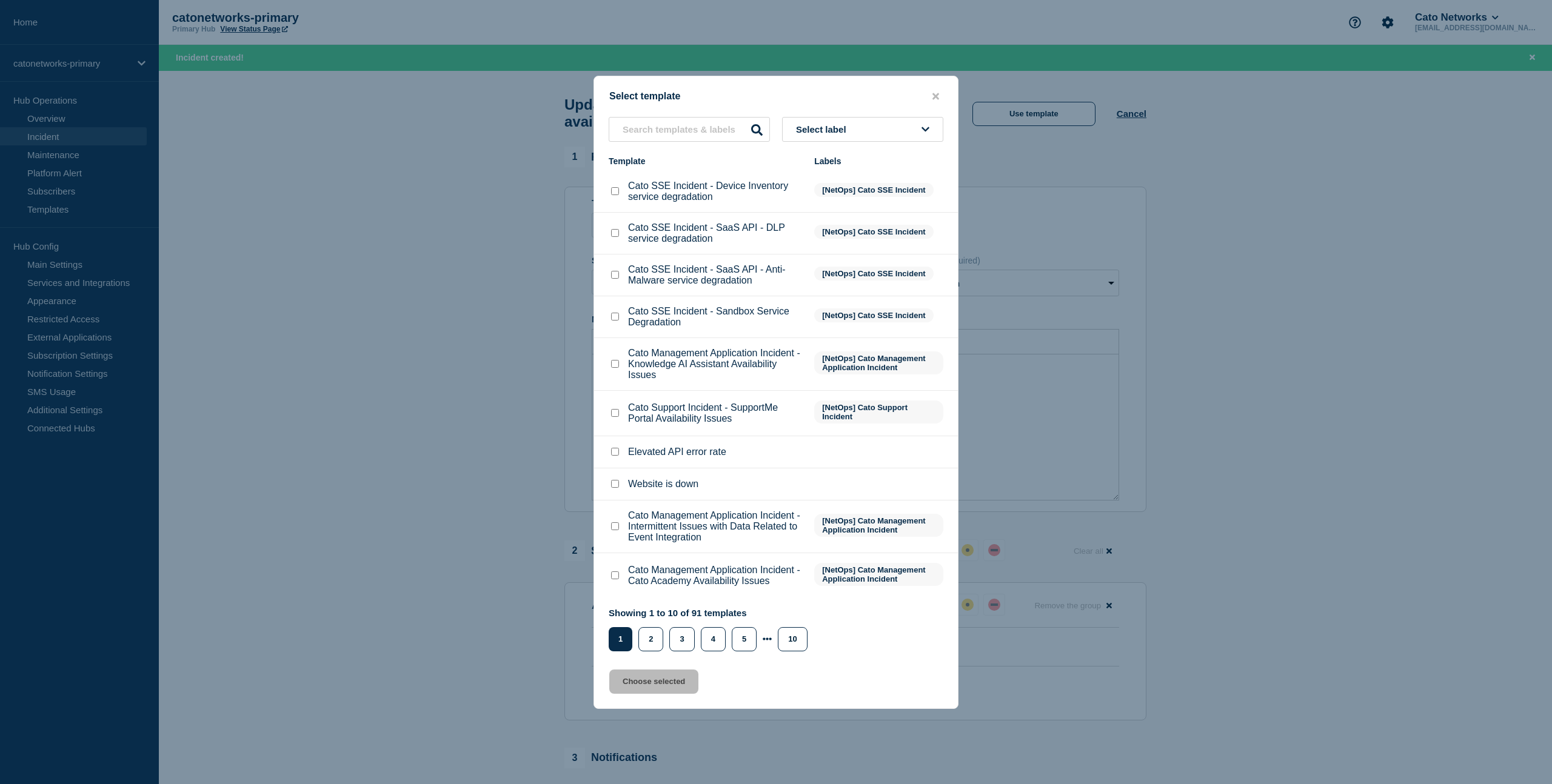
click at [826, 124] on span "Select label" at bounding box center [824, 129] width 55 height 10
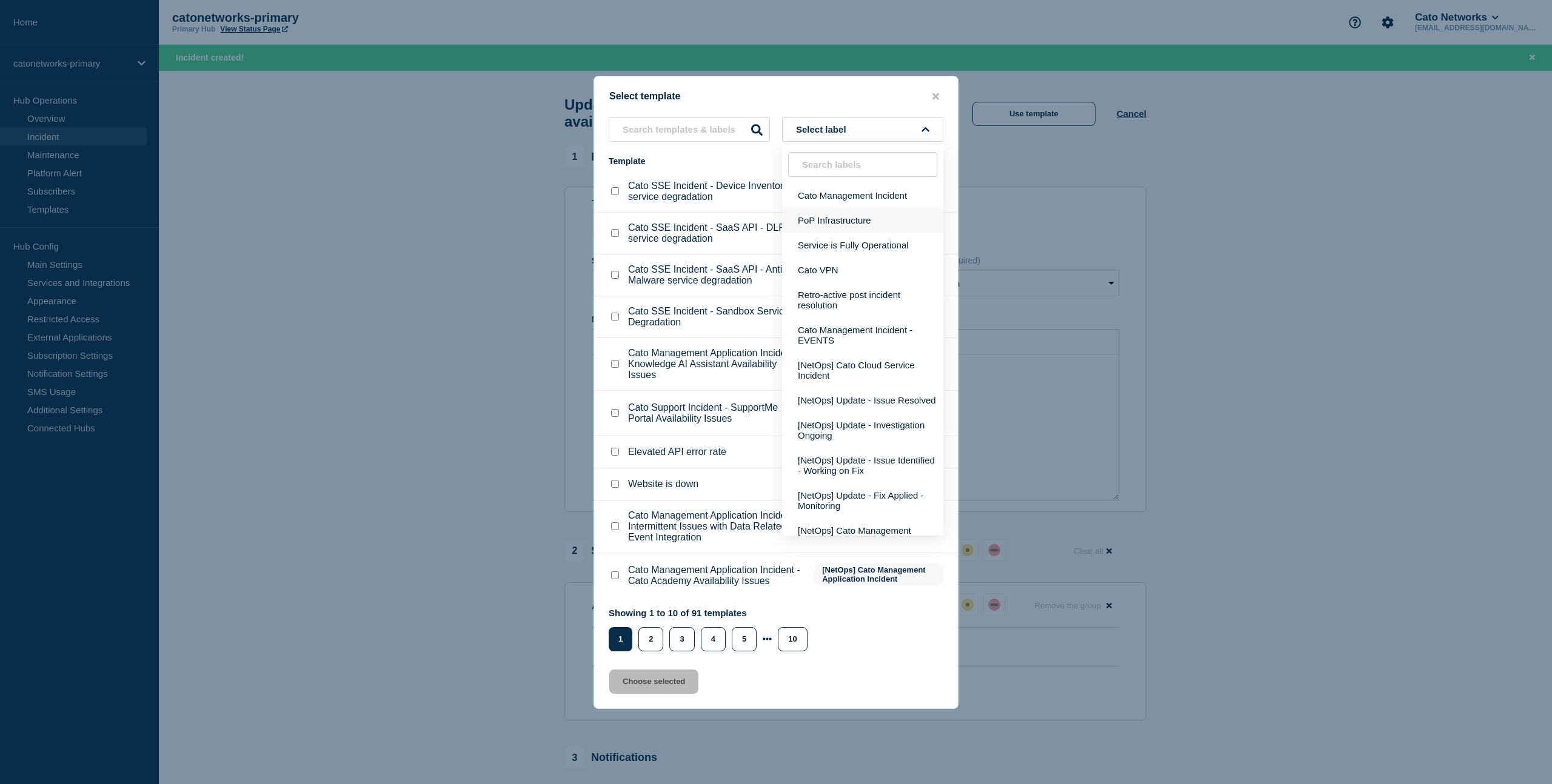
click at [826, 208] on button "PoP Infrastructure" at bounding box center [862, 220] width 161 height 25
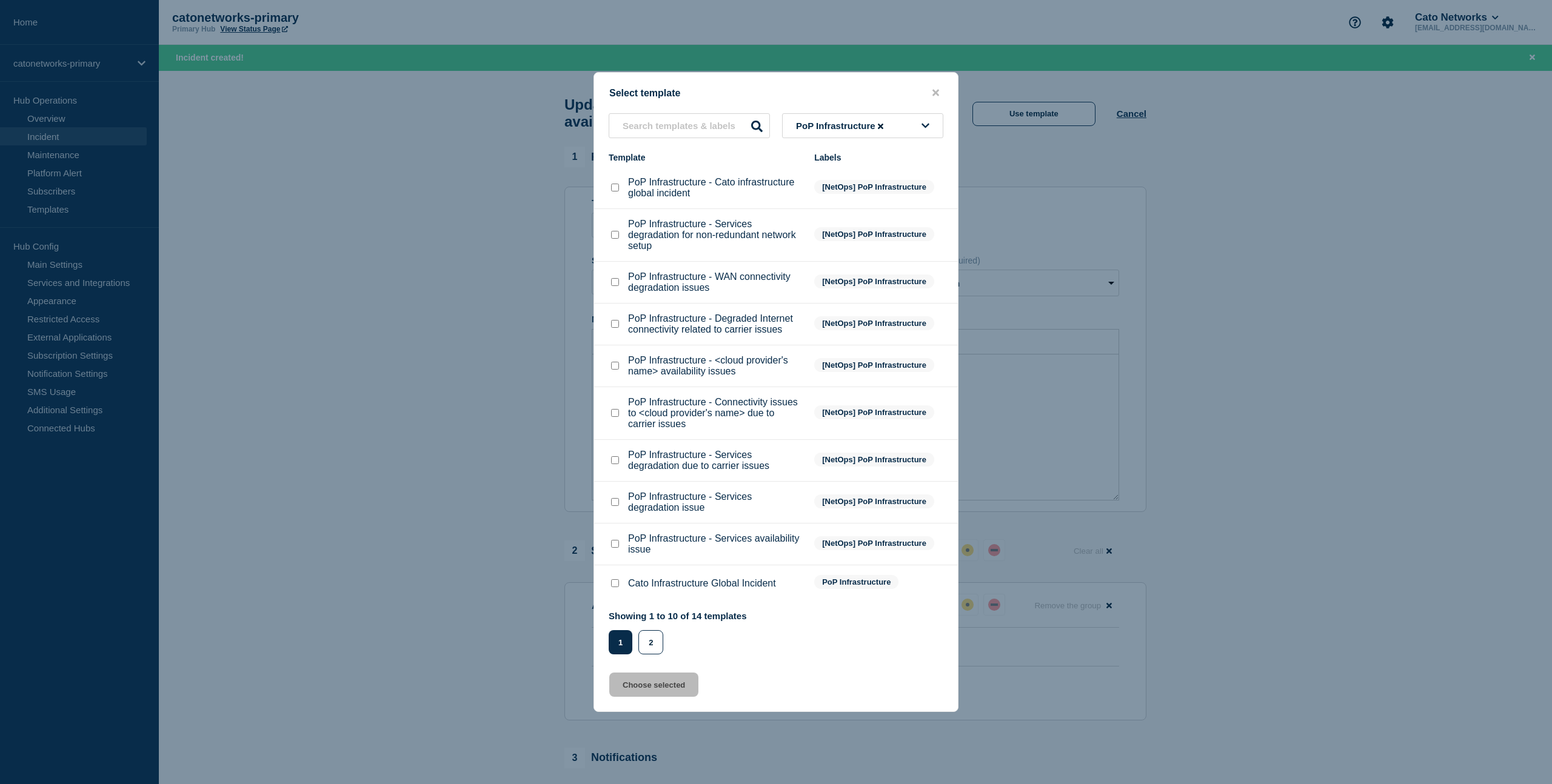
drag, startPoint x: 617, startPoint y: 320, endPoint x: 787, endPoint y: 335, distance: 170.7
click at [787, 346] on li "PoP Infrastructure - Degraded Internet connectivity related to carrier issues […" at bounding box center [776, 366] width 364 height 42
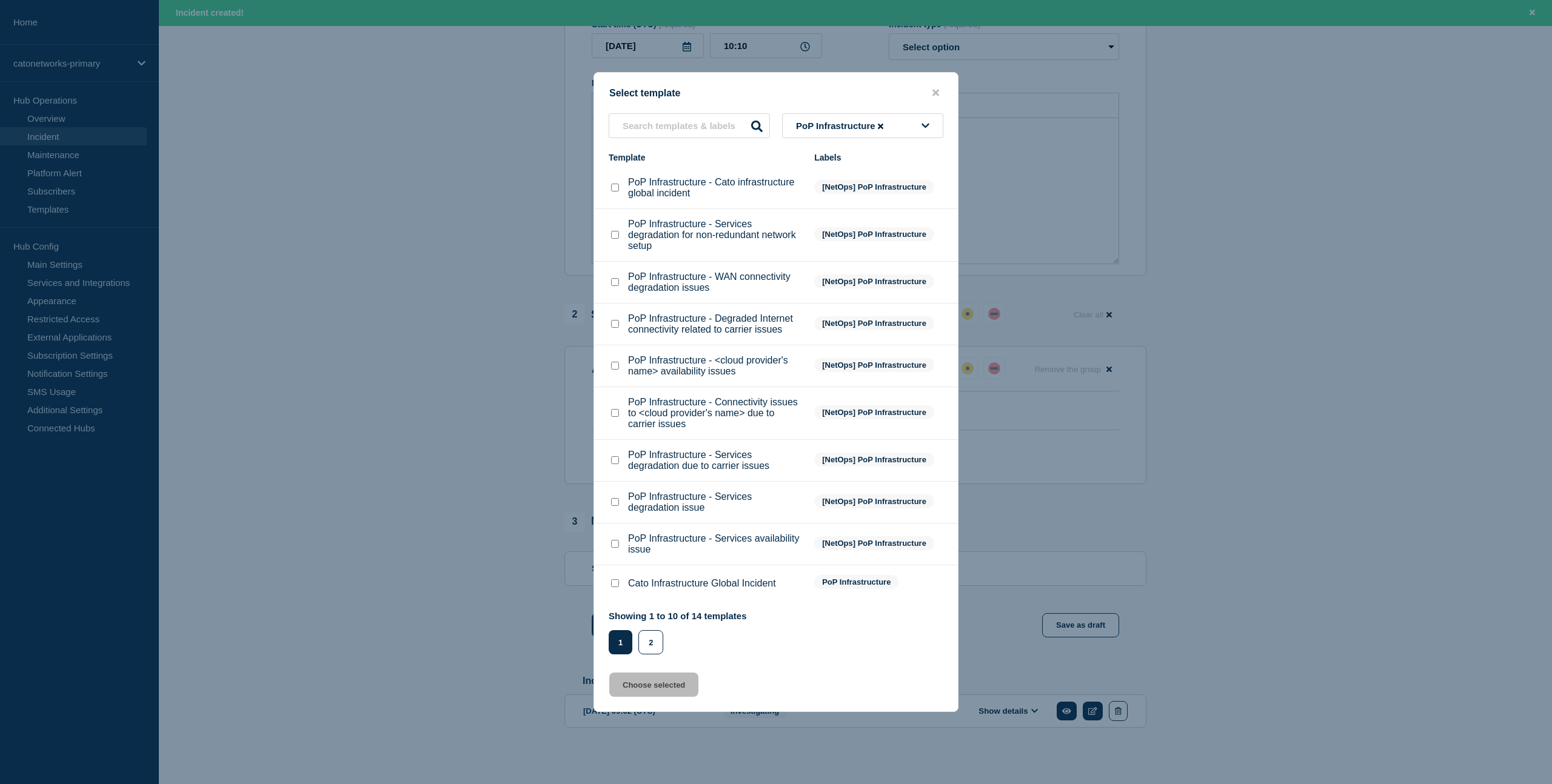
scroll to position [261, 0]
click at [614, 464] on input "PoP Infrastructure - Services degradation due to carrier issues checkbox" at bounding box center [615, 460] width 8 height 8
checkbox input "true"
click at [670, 697] on button "Choose selected" at bounding box center [653, 684] width 89 height 24
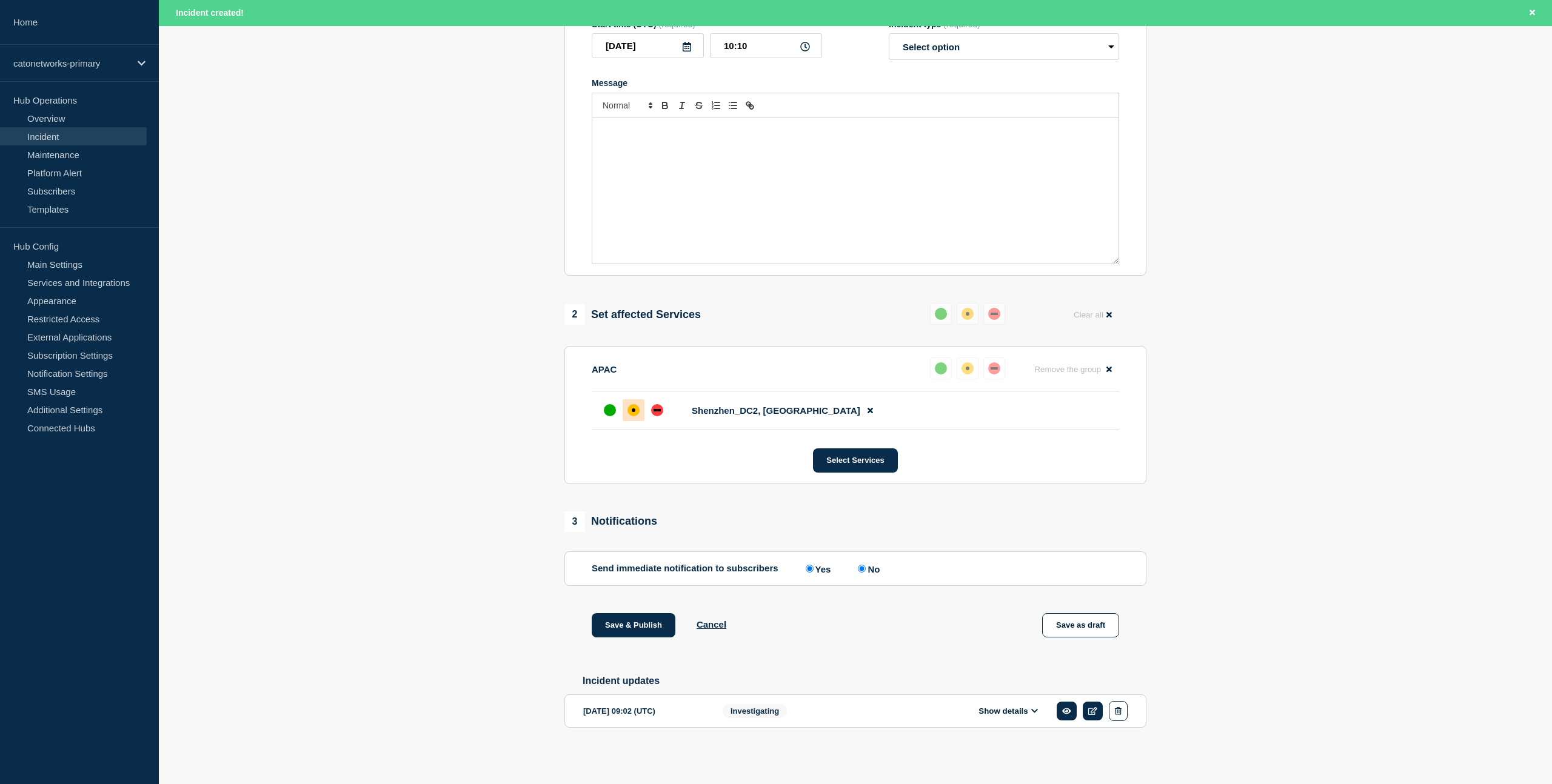
select select "investigating"
radio input "false"
radio input "true"
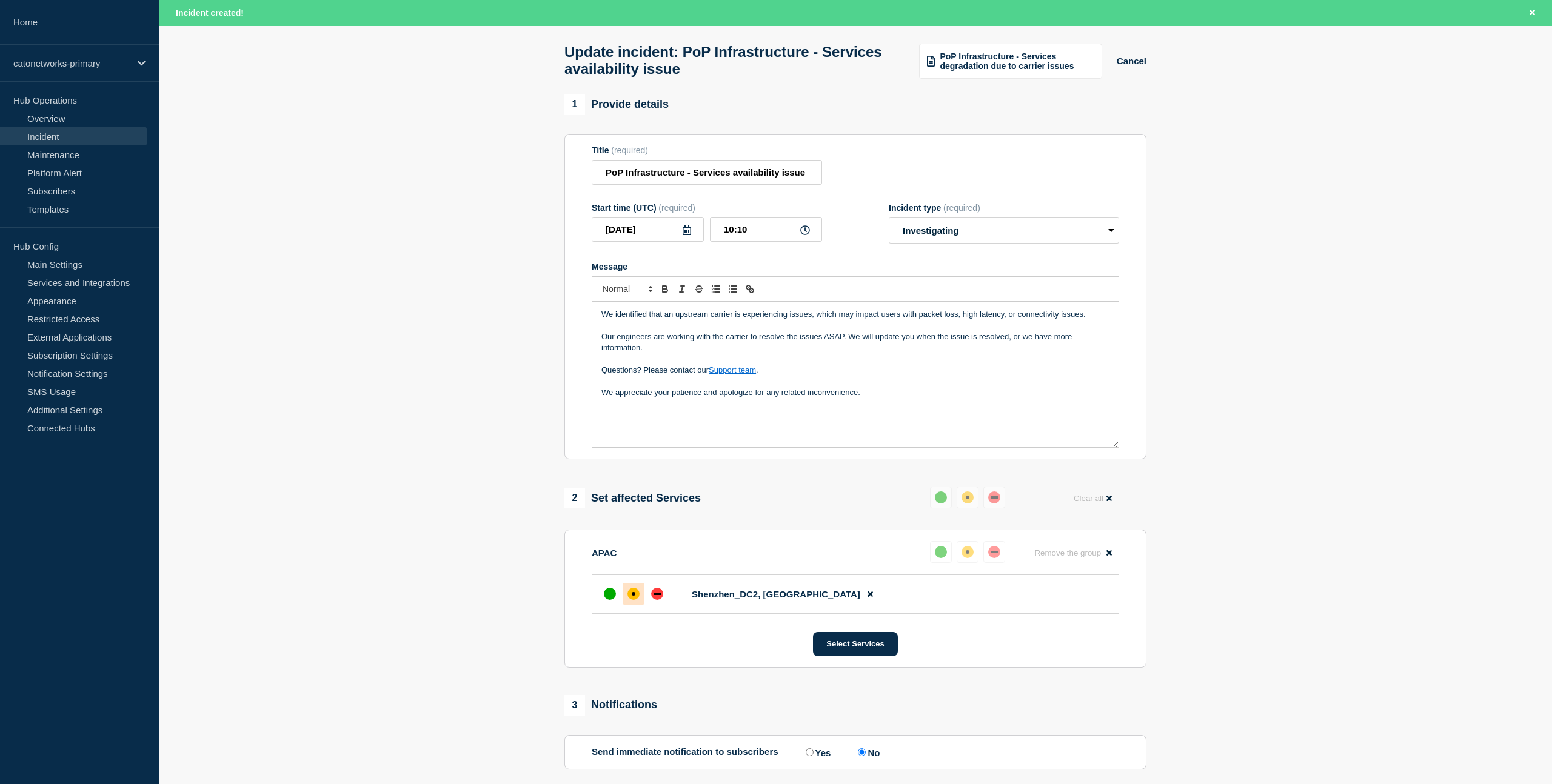
scroll to position [38, 0]
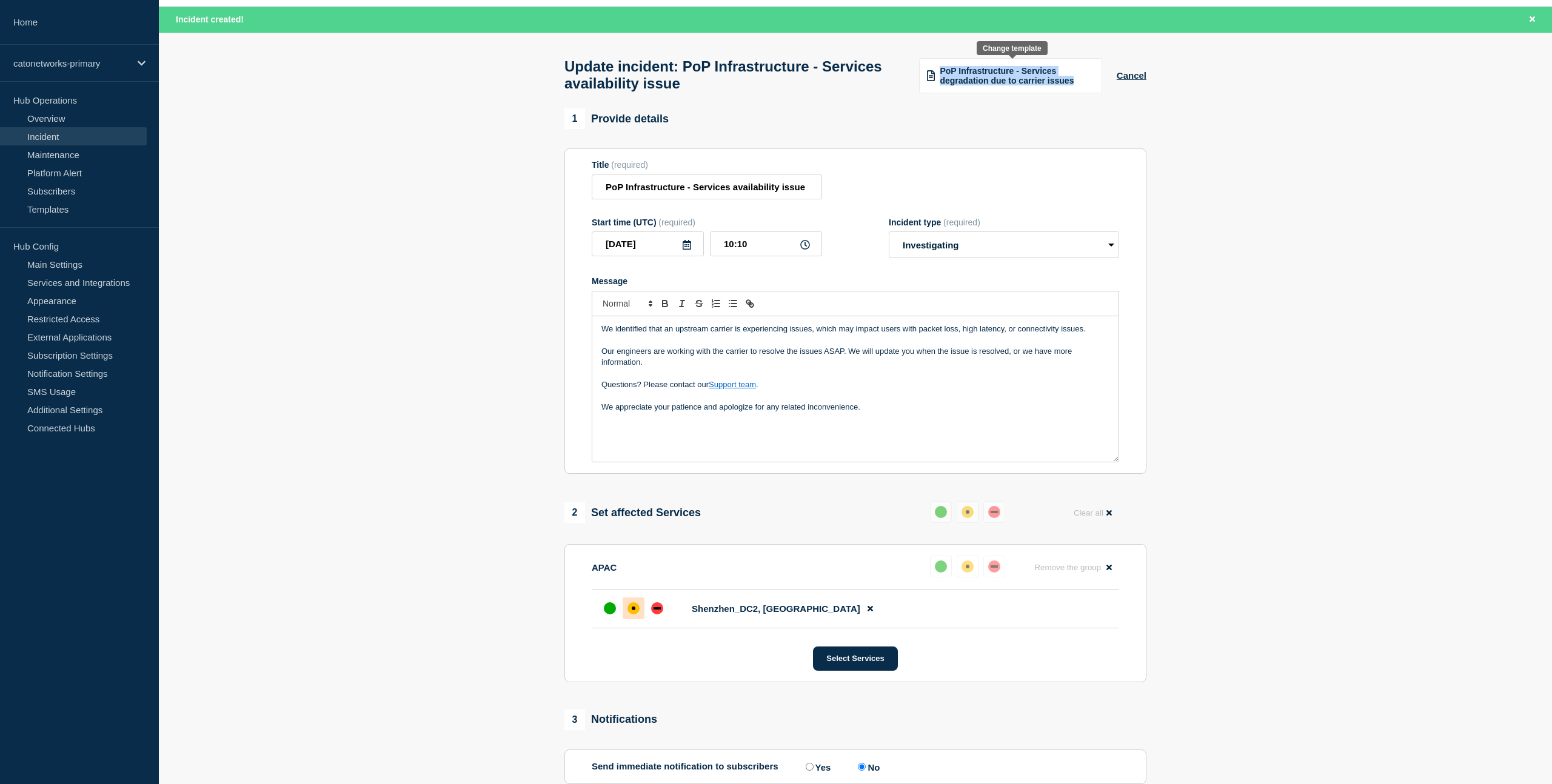
drag, startPoint x: 1077, startPoint y: 89, endPoint x: 941, endPoint y: 74, distance: 136.8
click at [941, 74] on div "PoP Infrastructure - Services degradation due to carrier issues" at bounding box center [1011, 76] width 183 height 35
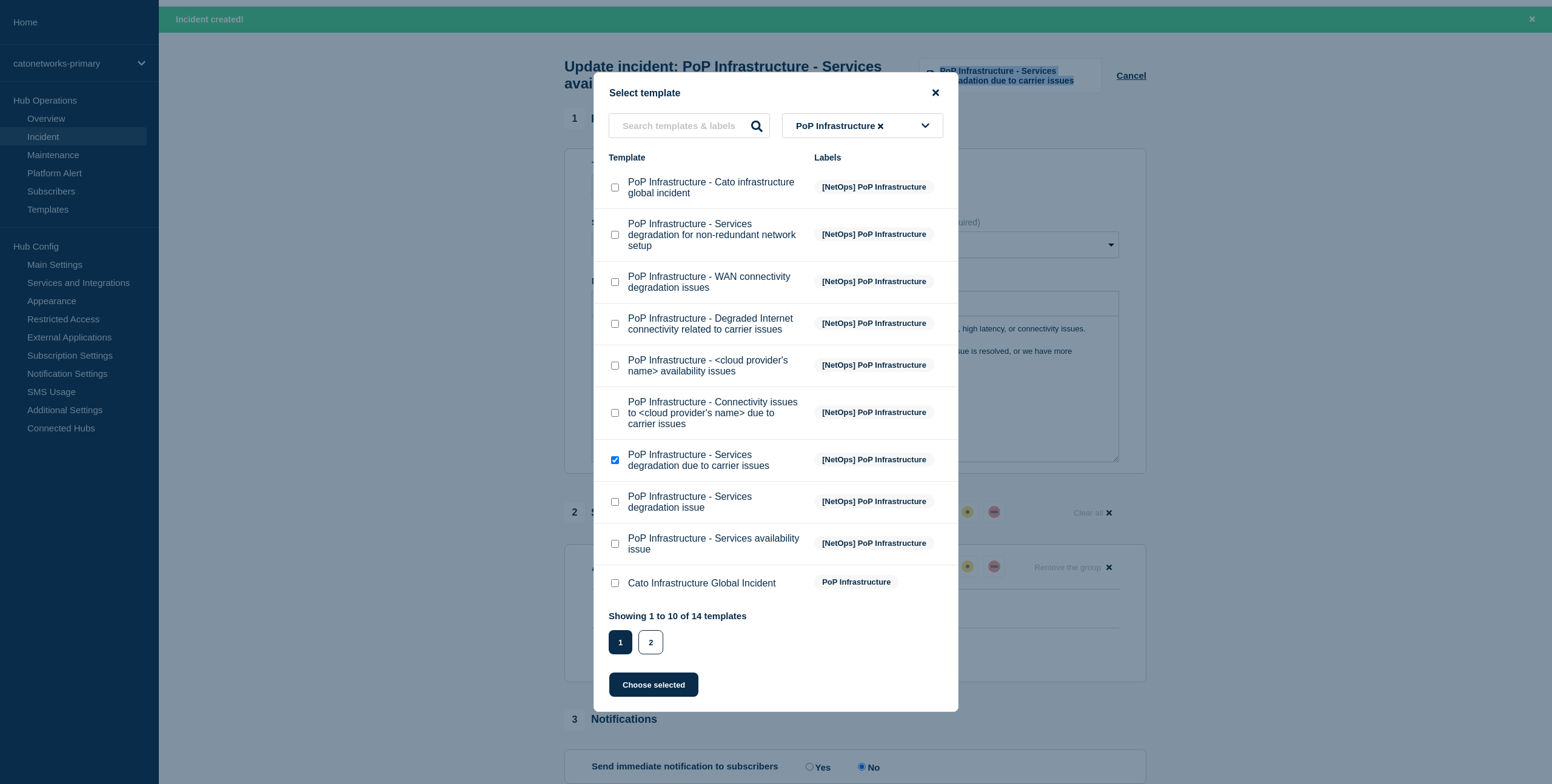
click at [934, 90] on icon "close button" at bounding box center [936, 93] width 7 height 7
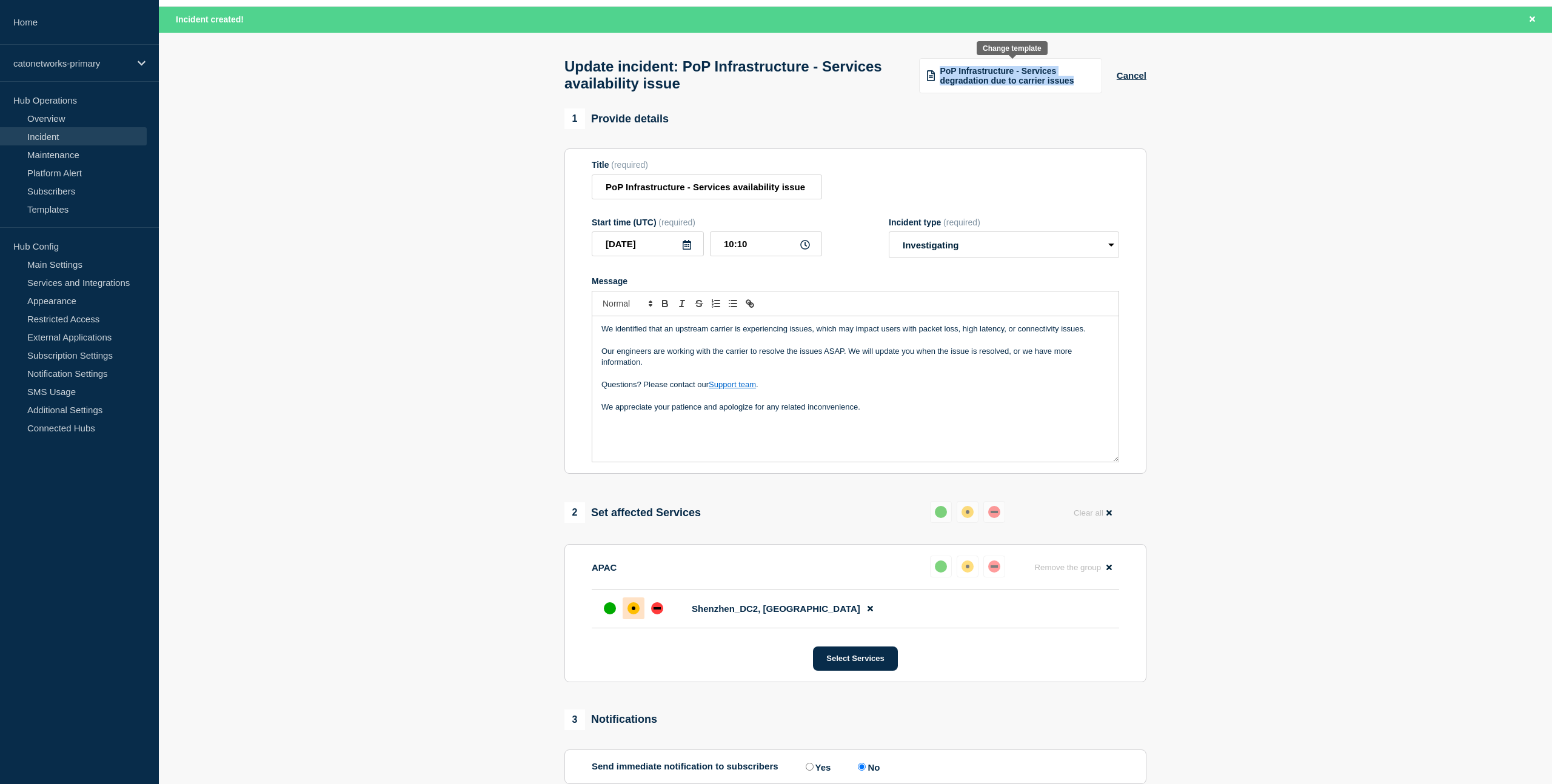
copy span "PoP Infrastructure - Services degradation due to carrier issues"
click at [1134, 79] on button "Cancel" at bounding box center [1131, 75] width 30 height 10
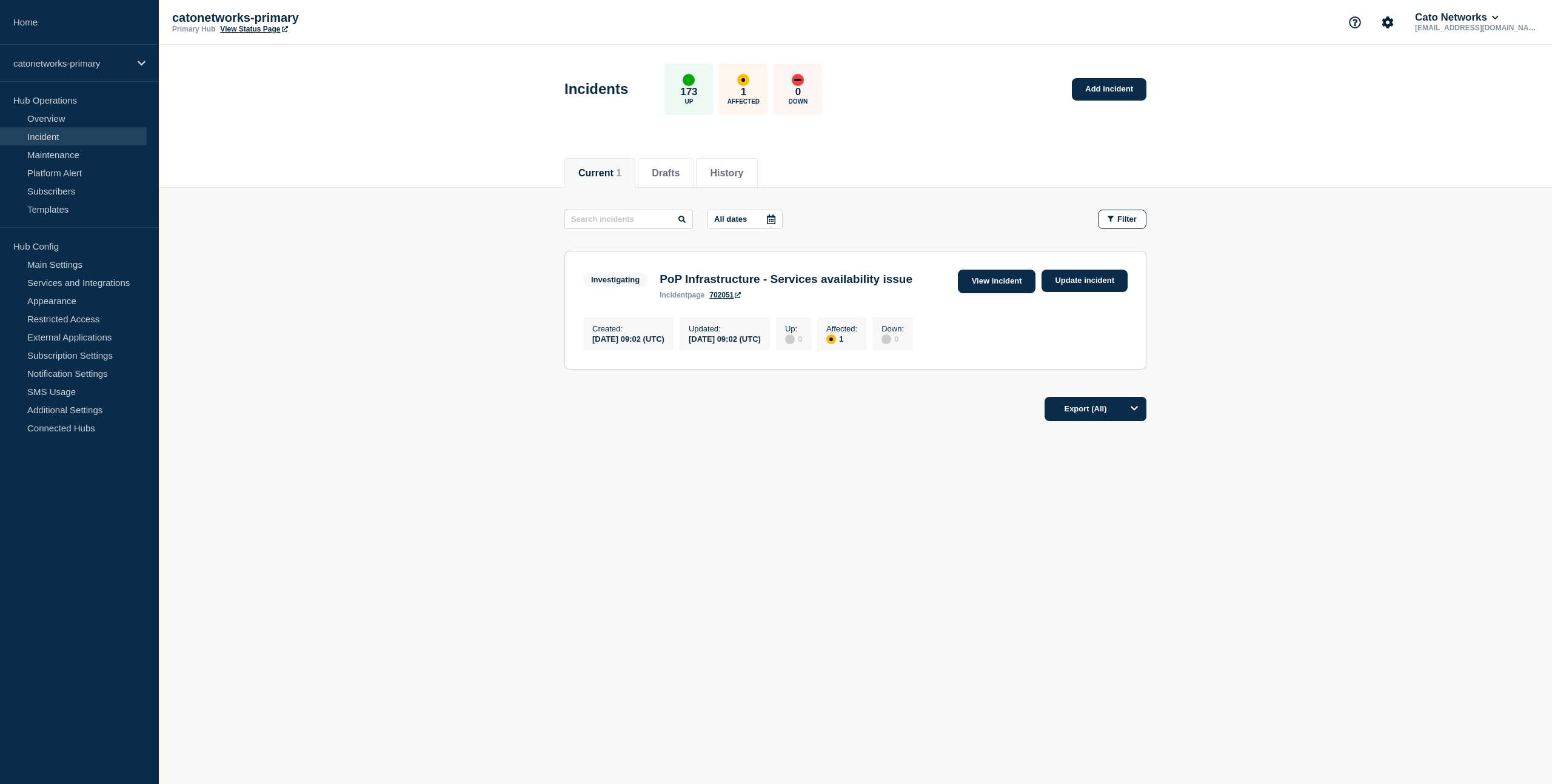
click at [988, 283] on link "View incident" at bounding box center [997, 282] width 78 height 23
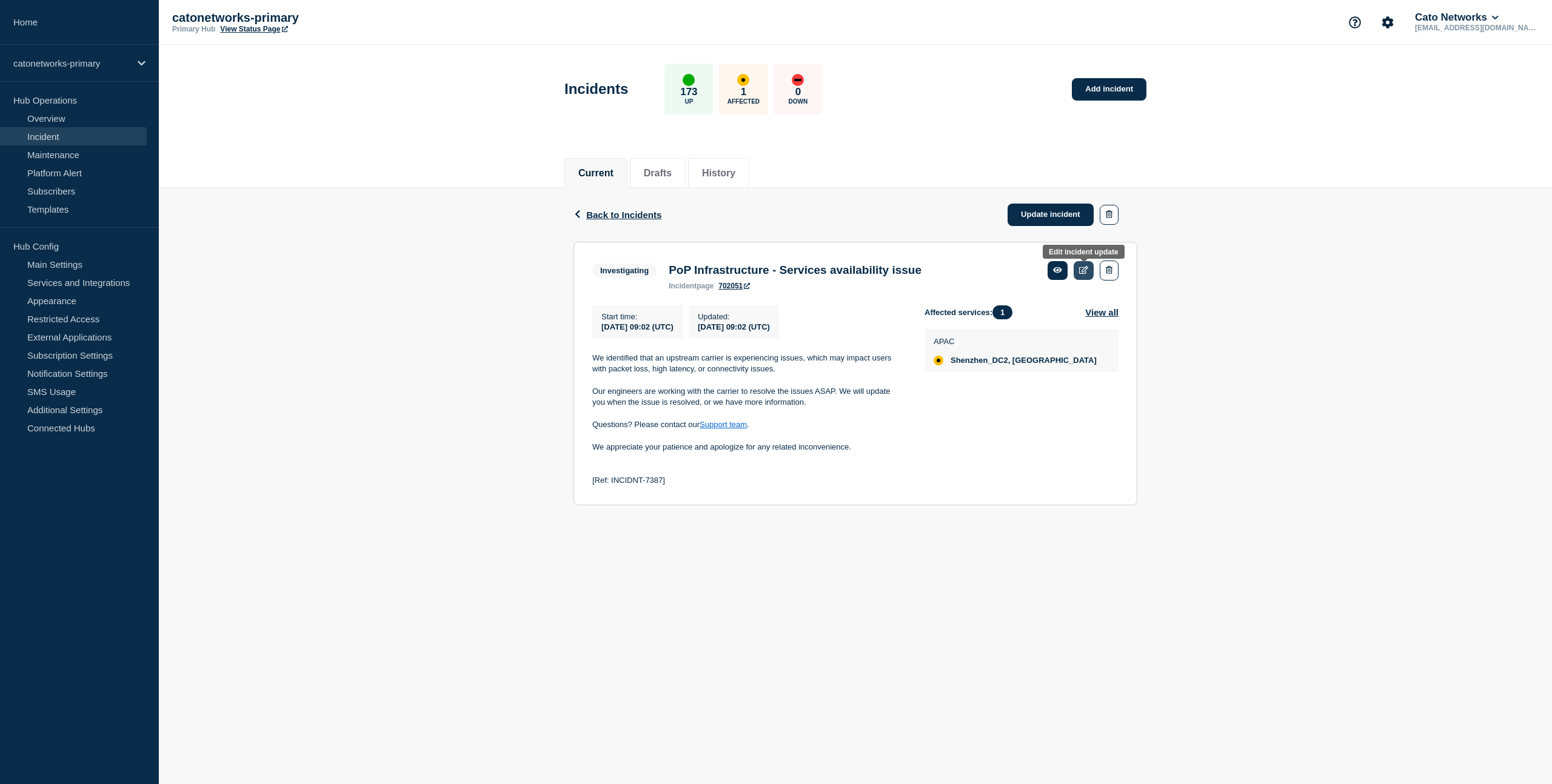
click at [1083, 272] on icon at bounding box center [1083, 270] width 9 height 8
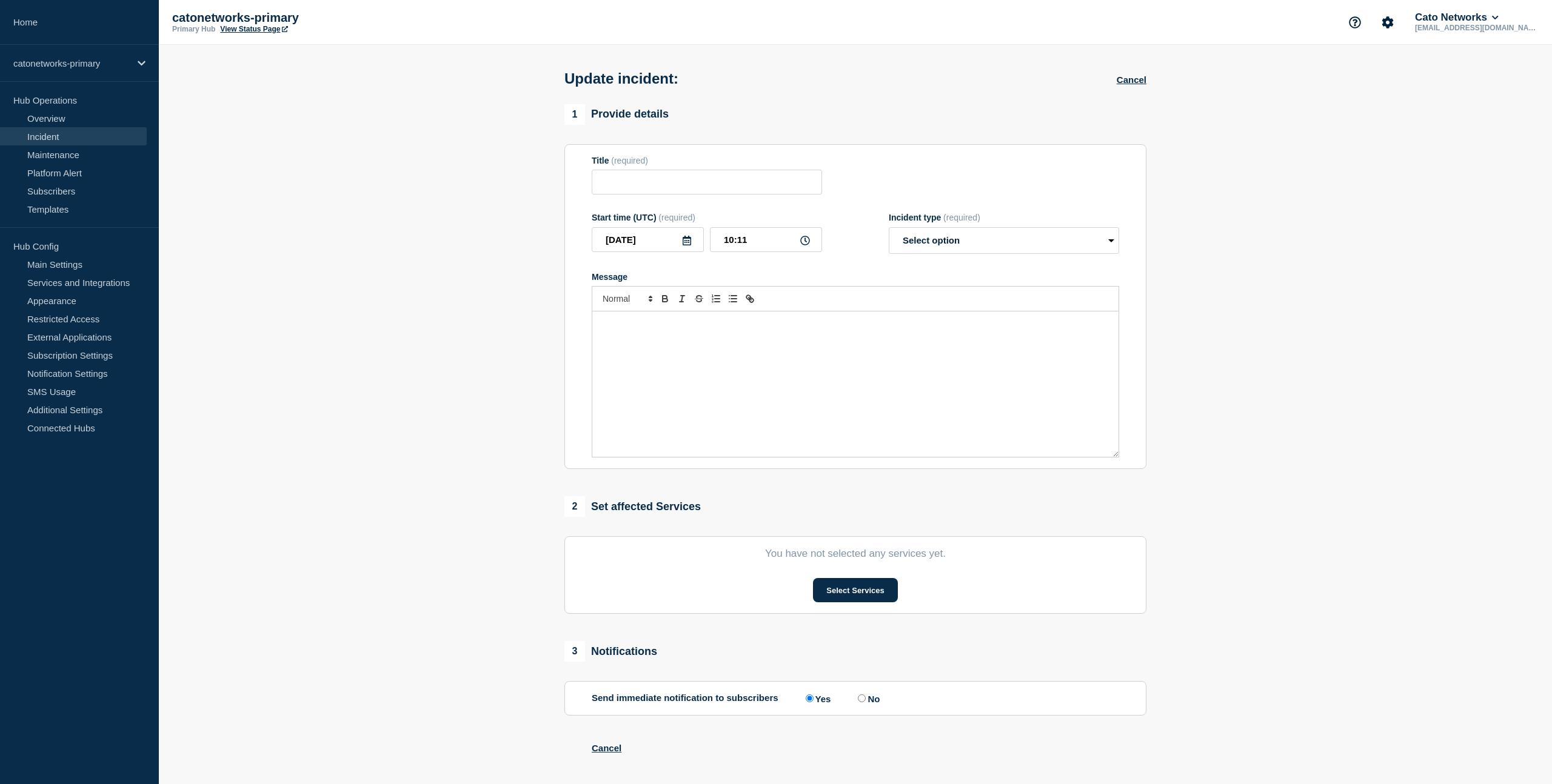
type input "PoP Infrastructure - Services availability issue"
type input "09:02"
select select "investigating"
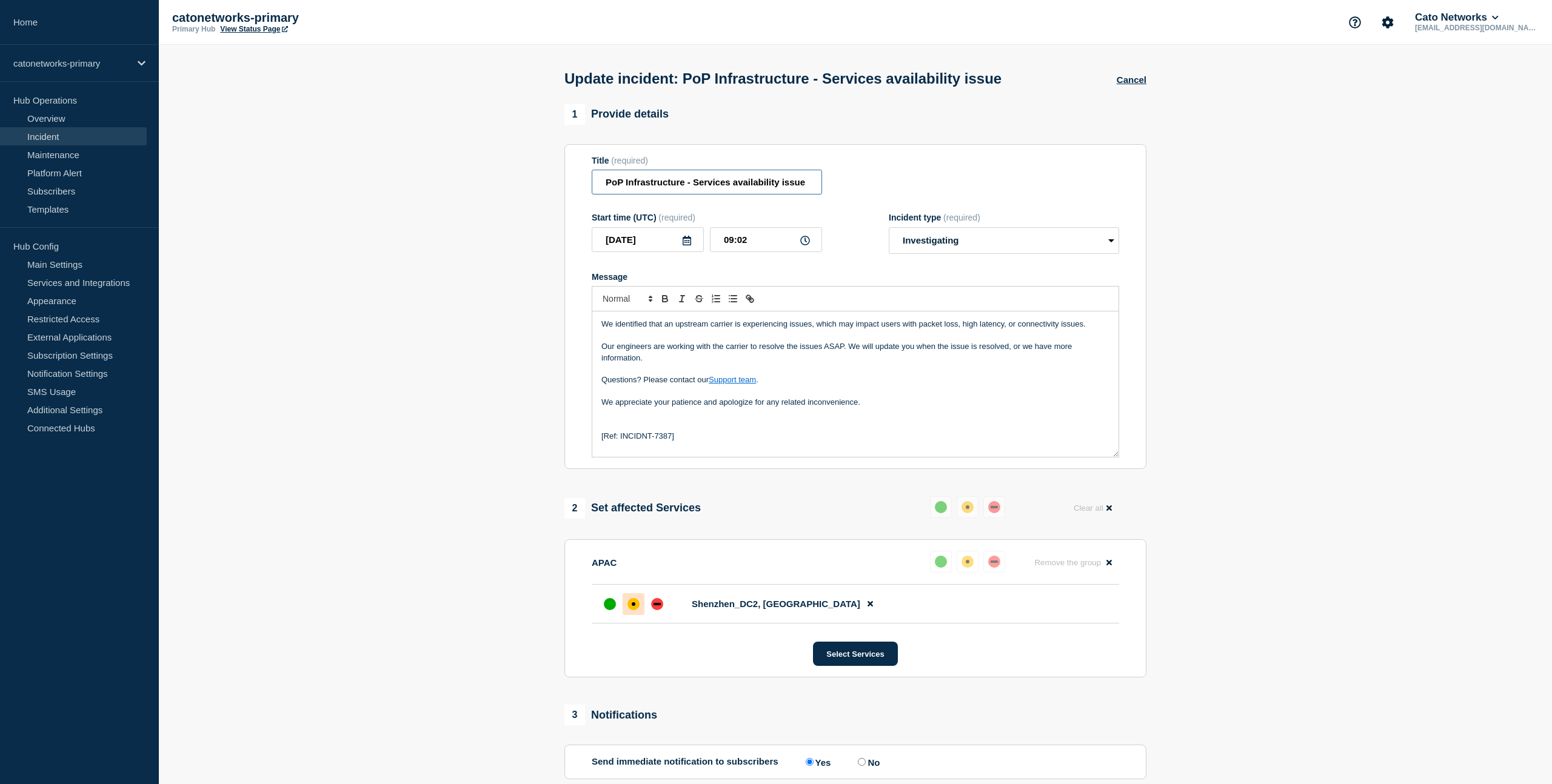
drag, startPoint x: 803, startPoint y: 186, endPoint x: 594, endPoint y: 185, distance: 209.0
click at [594, 185] on input "PoP Infrastructure - Services availability issue" at bounding box center [707, 182] width 231 height 25
paste input "degradation due to carrier issues"
drag, startPoint x: 754, startPoint y: 189, endPoint x: 582, endPoint y: 195, distance: 172.1
click at [461, 186] on section "1 Provide details Title (required) PoP Infrastructure - Services degradation du…" at bounding box center [855, 483] width 1393 height 758
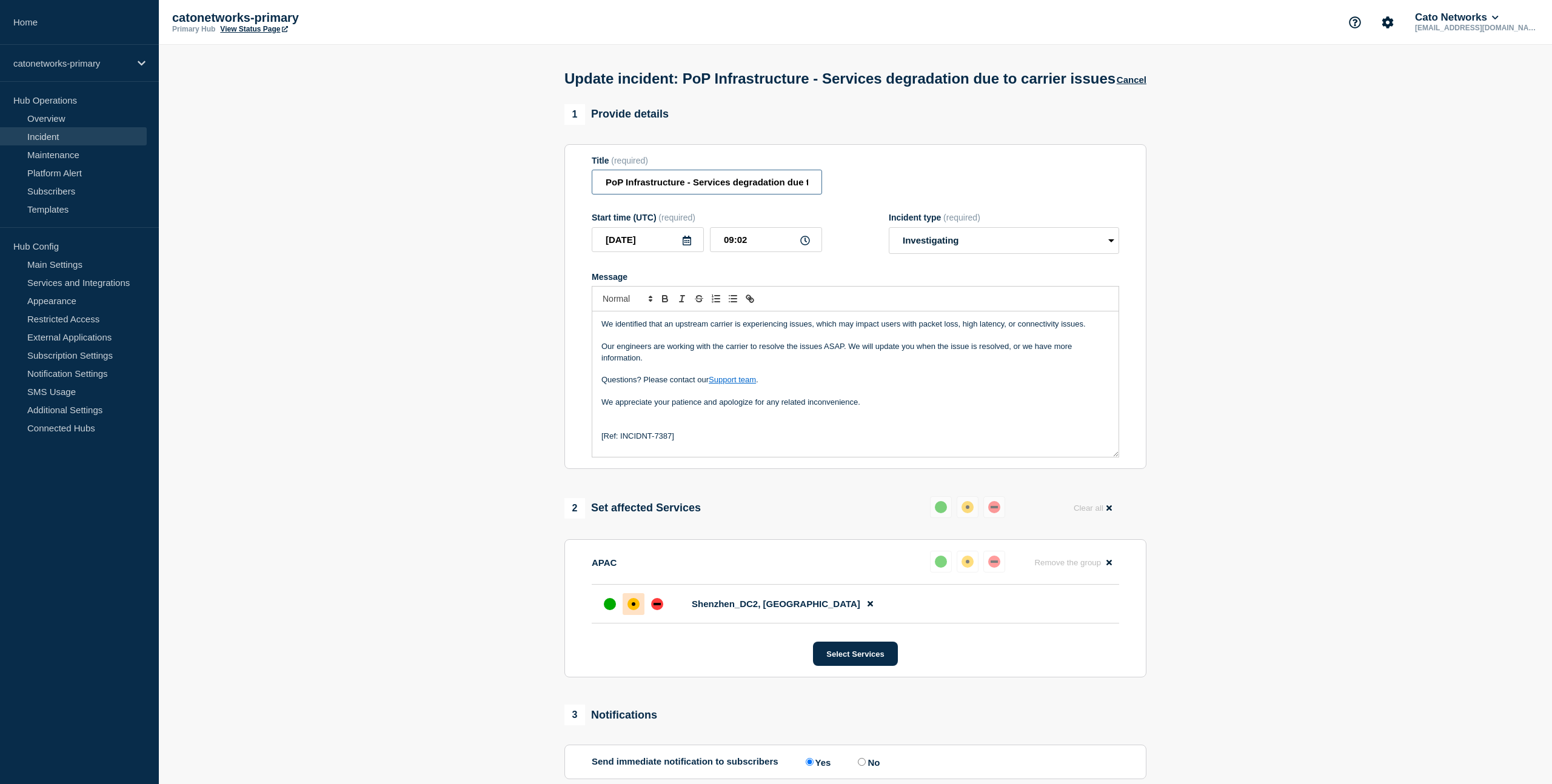
click at [801, 188] on input "PoP Infrastructure - Services degradation due to carrier issues" at bounding box center [707, 182] width 231 height 25
drag, startPoint x: 763, startPoint y: 188, endPoint x: 836, endPoint y: 189, distance: 73.0
click at [836, 189] on div "Title (required) PoP Infrastructure - Services degradation due to carrier issues" at bounding box center [855, 175] width 527 height 39
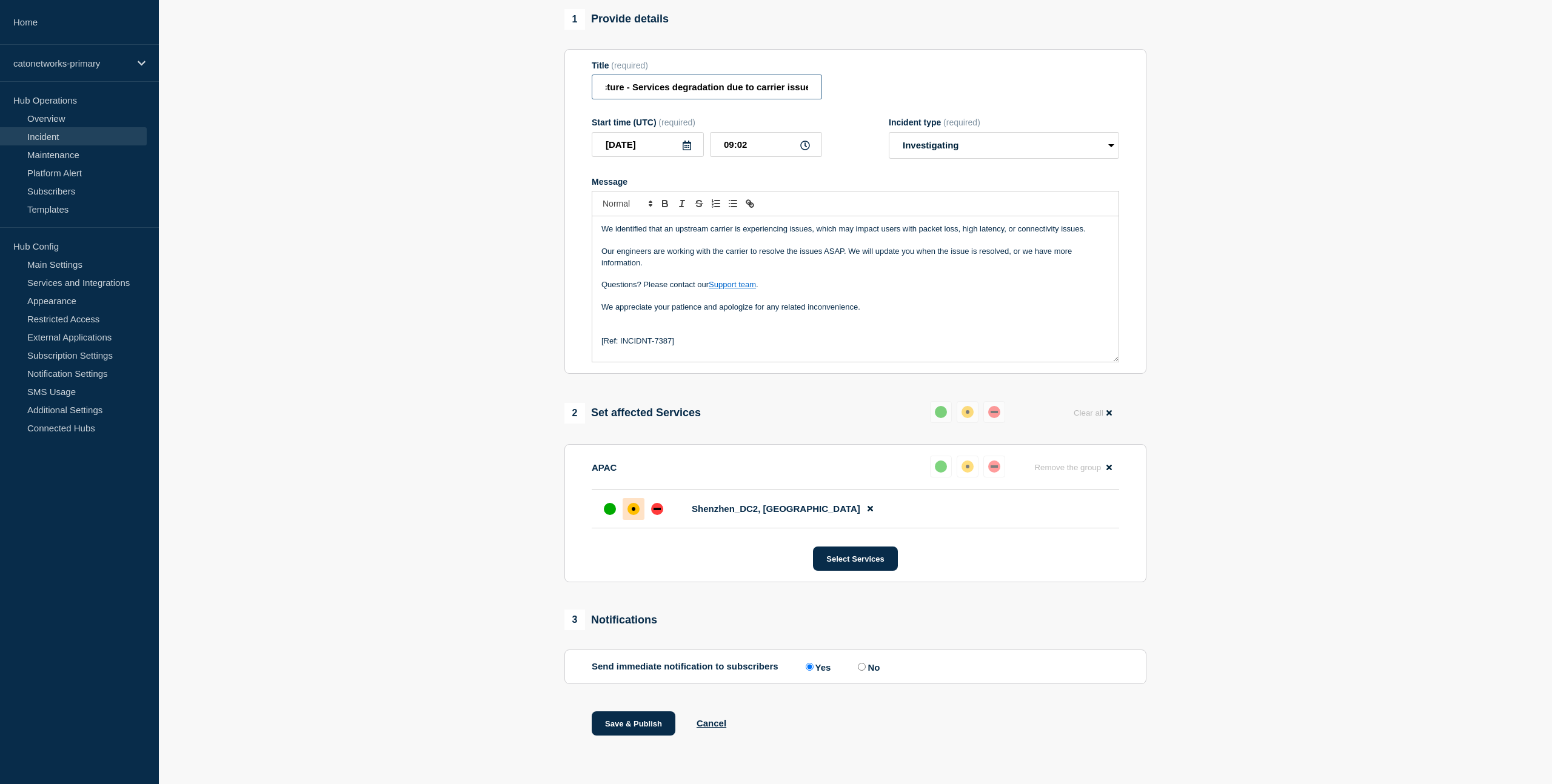
scroll to position [112, 0]
type input "PoP Infrastructure - Services degradation due to carrier issues"
click at [858, 667] on input "No" at bounding box center [862, 667] width 8 height 8
radio input "true"
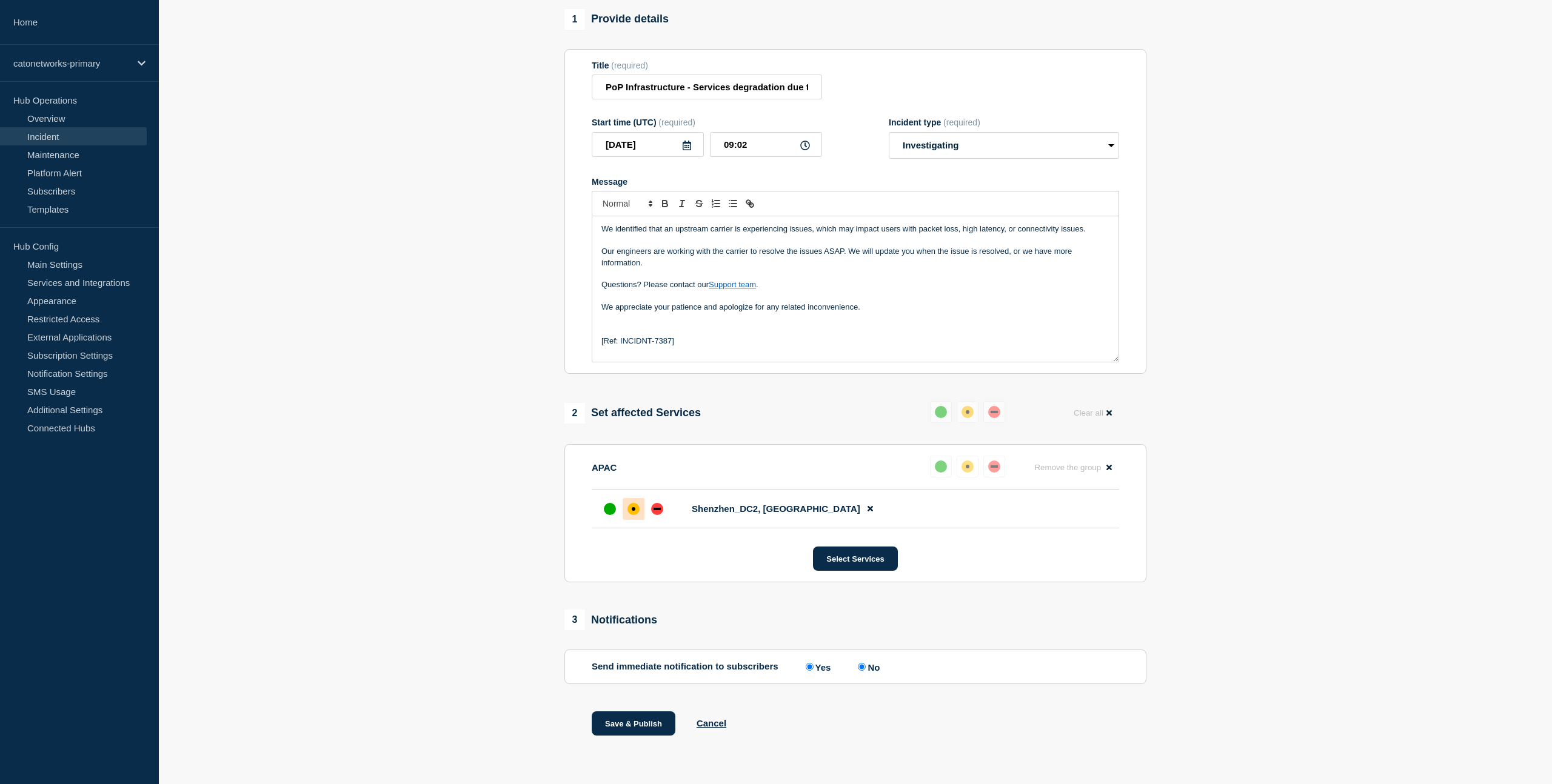
radio input "false"
click at [999, 137] on select "Select option Investigating Identified Monitoring Resolved" at bounding box center [1004, 145] width 231 height 26
click at [627, 727] on button "Save & Publish" at bounding box center [634, 723] width 84 height 24
